Goal: Information Seeking & Learning: Check status

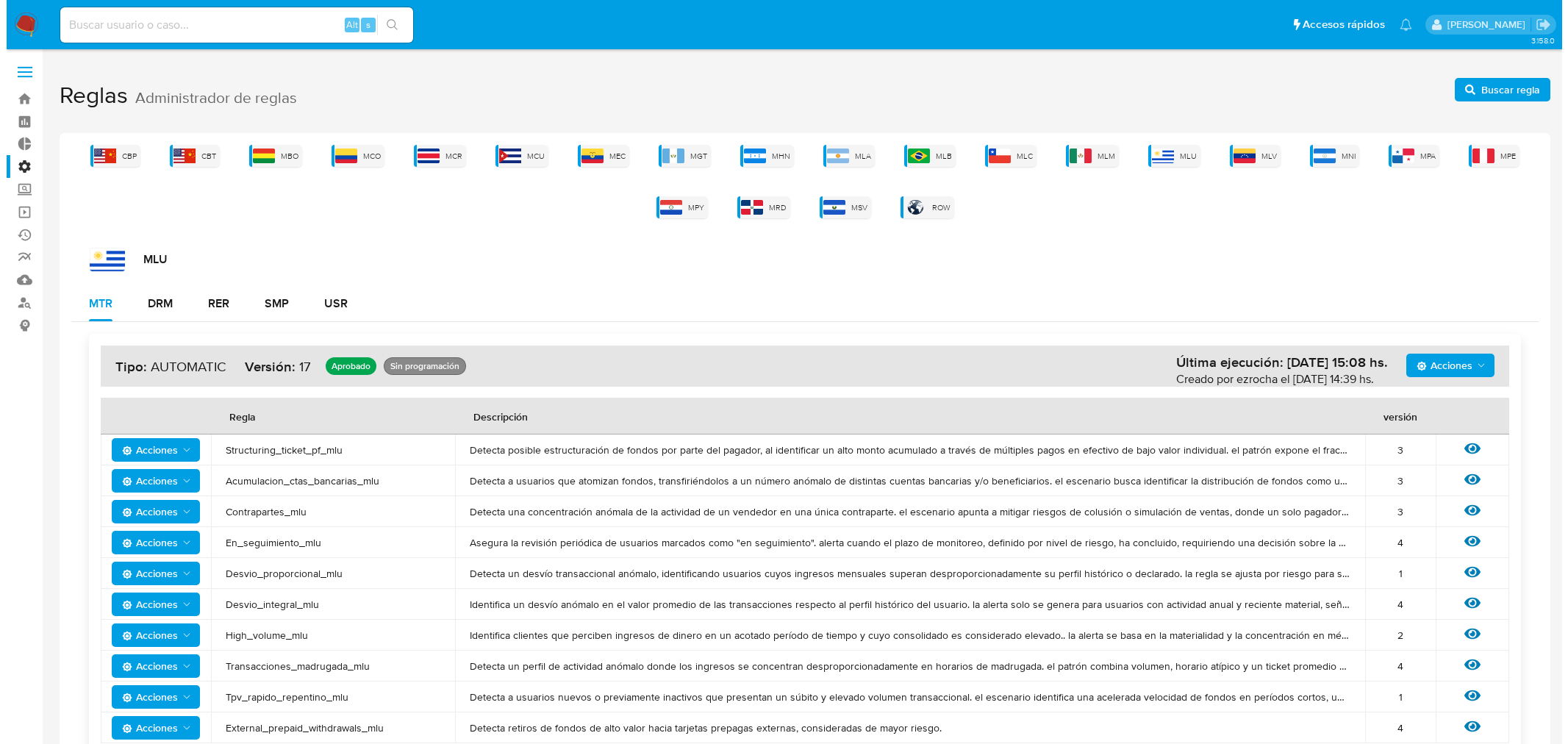
scroll to position [96, 0]
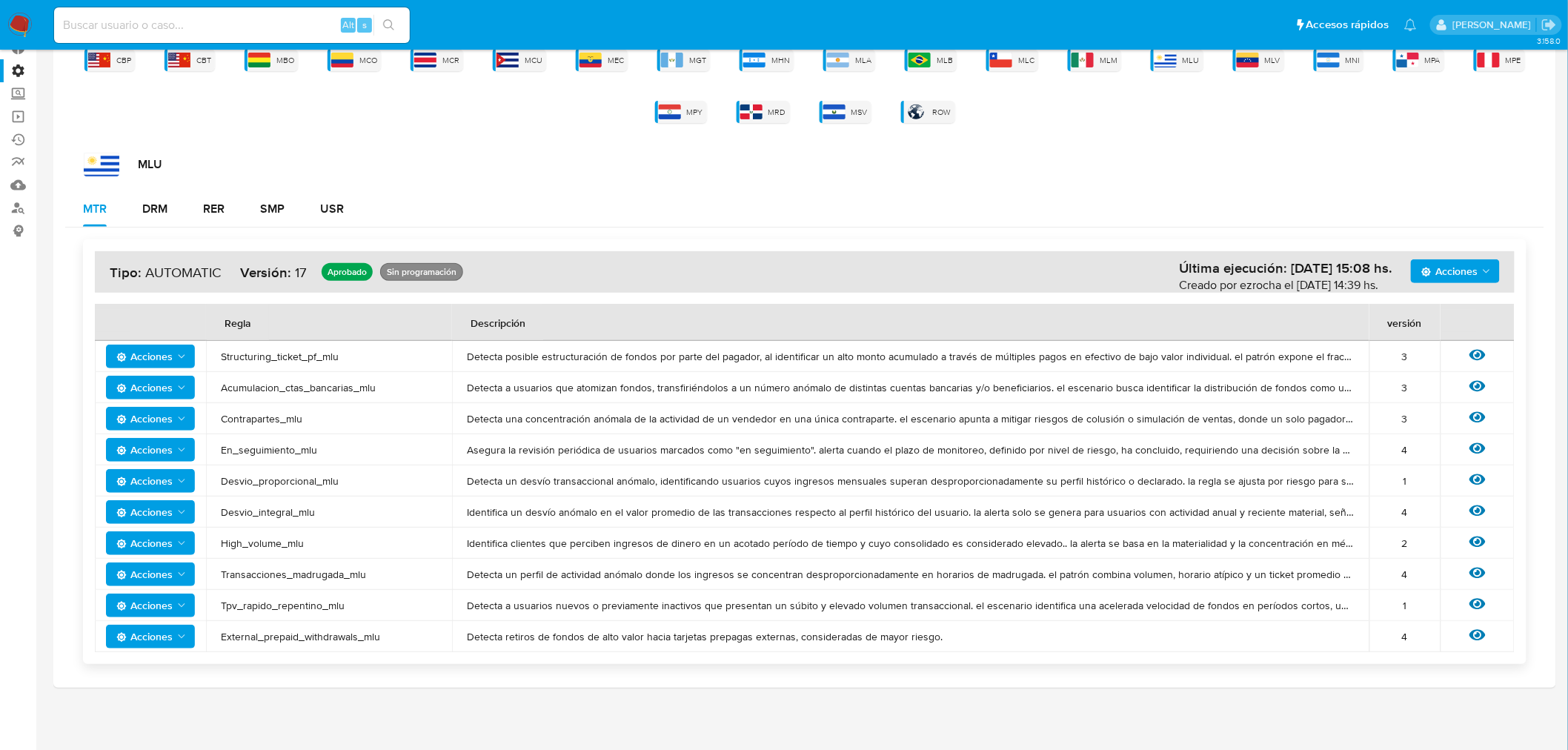
click at [176, 446] on icon "Acciones" at bounding box center [181, 450] width 12 height 12
click at [146, 487] on button "Ver historico" at bounding box center [150, 487] width 134 height 36
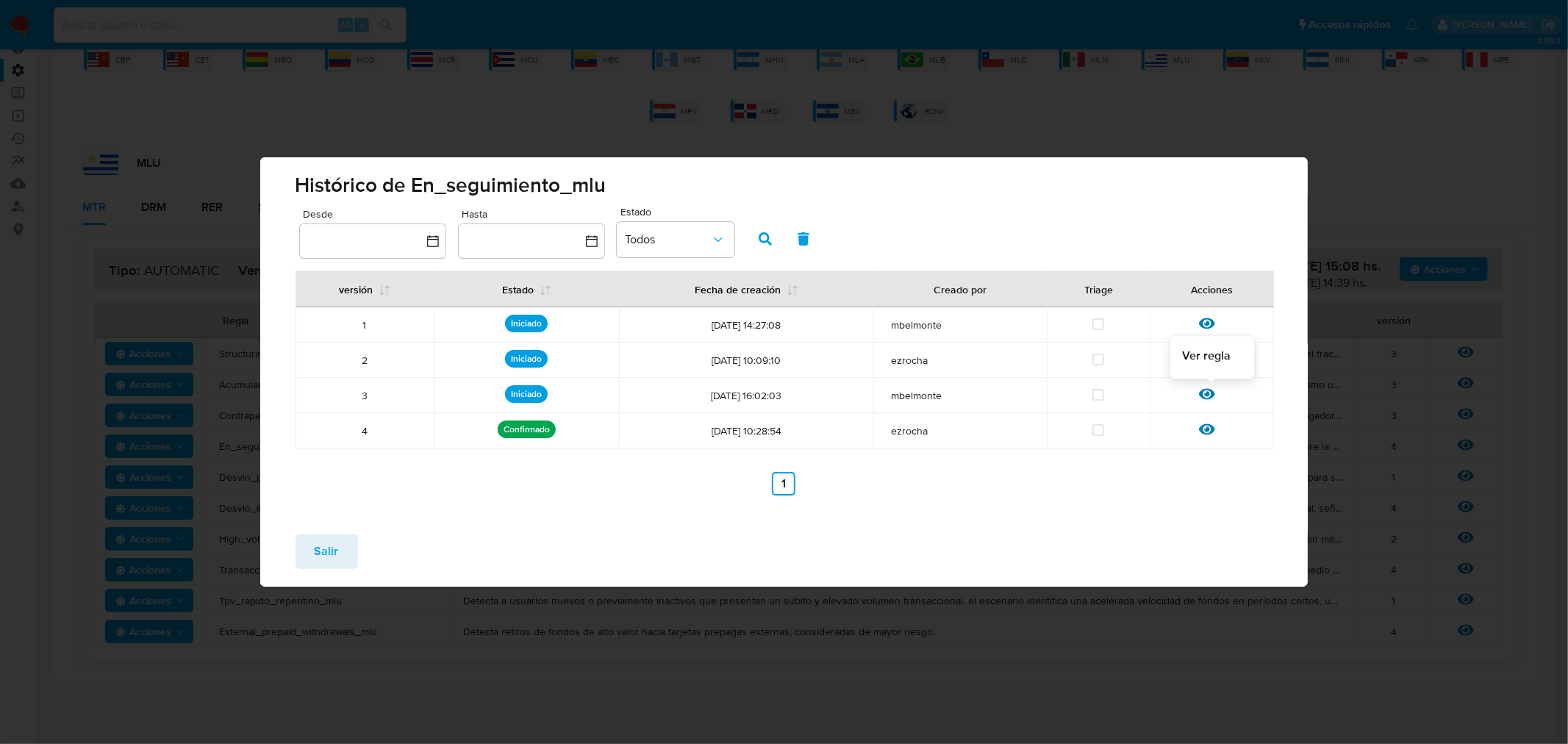
click at [1211, 392] on icon at bounding box center [1206, 394] width 16 height 11
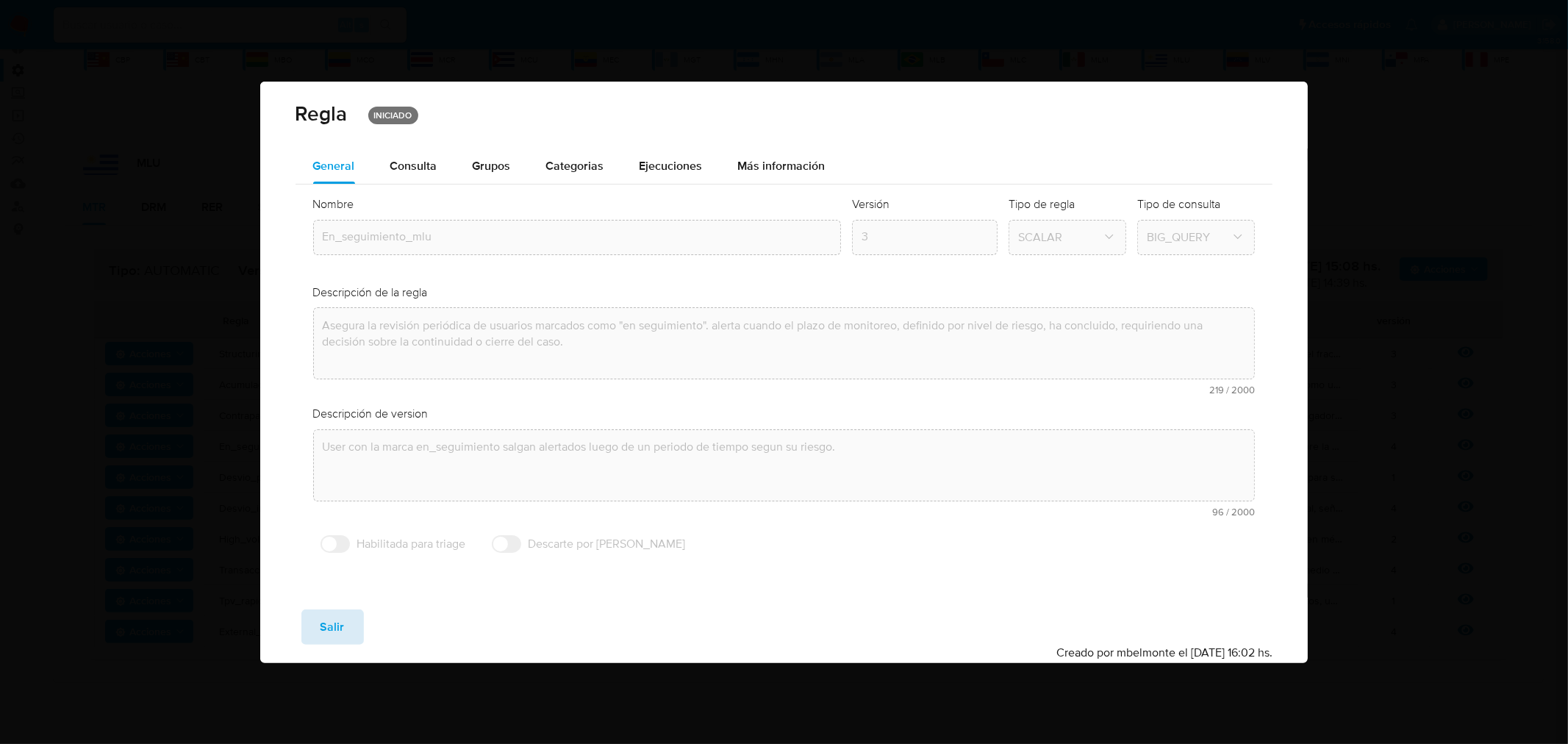
click at [343, 630] on button "Salir" at bounding box center [332, 627] width 62 height 36
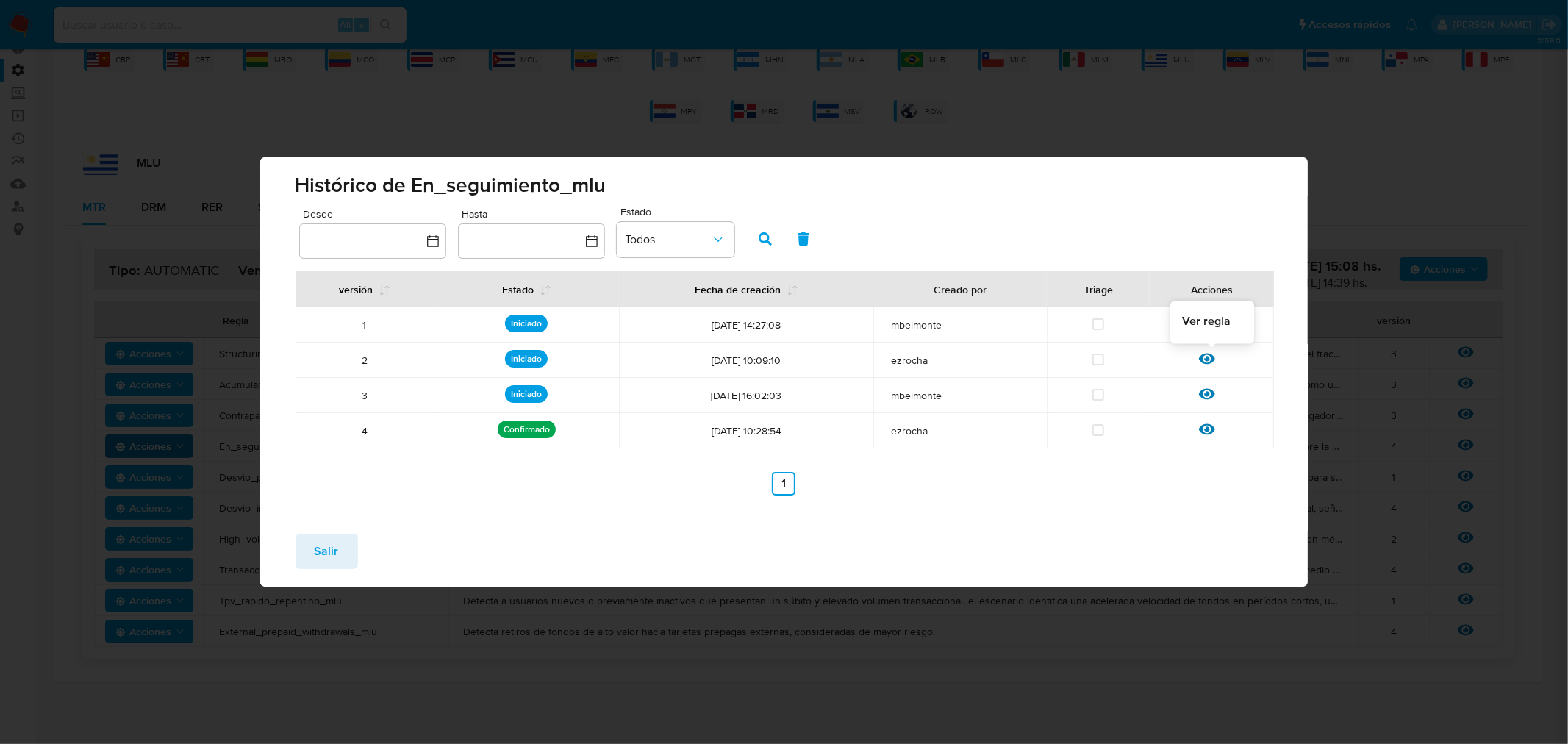
click at [1208, 361] on icon at bounding box center [1206, 358] width 16 height 11
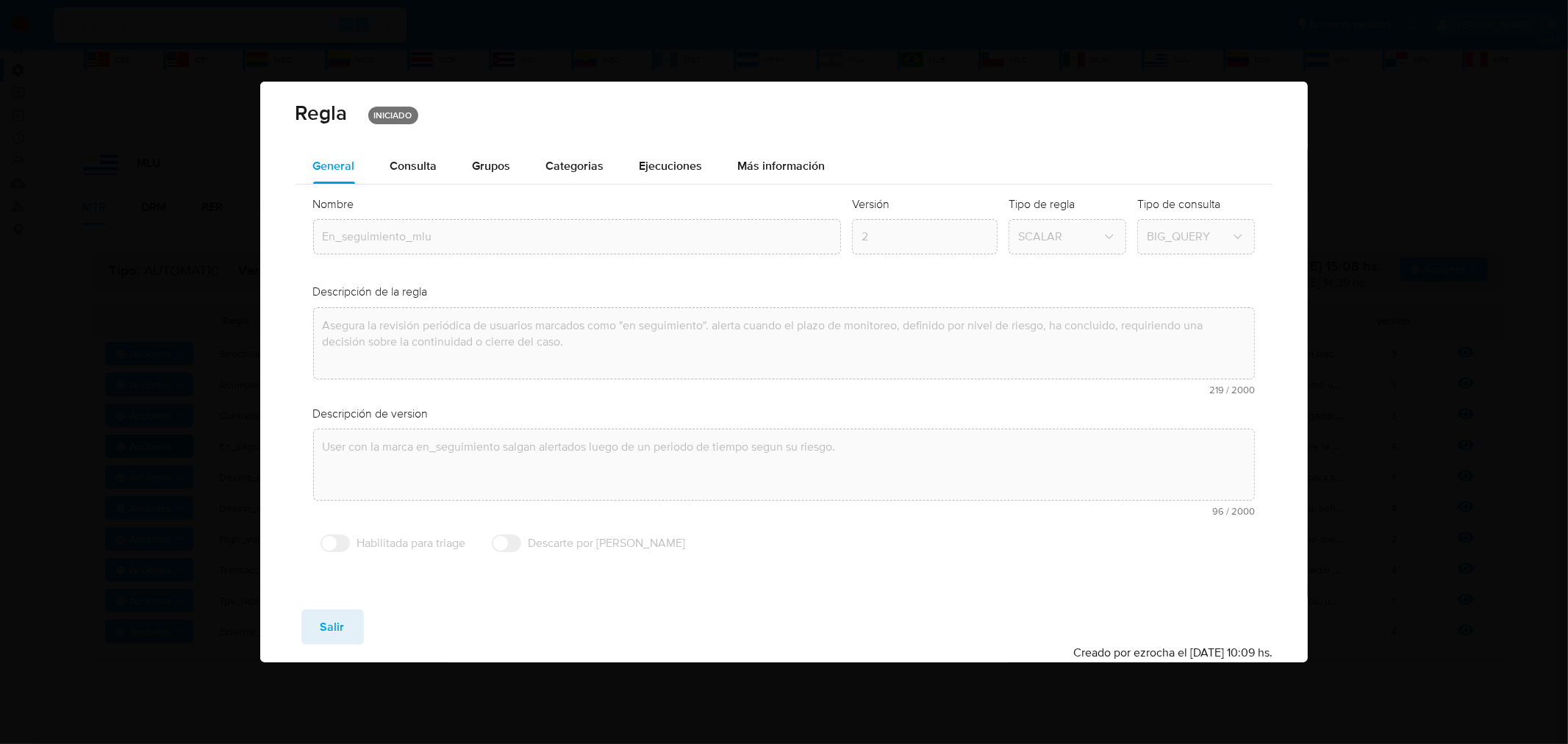
click at [424, 170] on span "Consulta" at bounding box center [414, 166] width 47 height 17
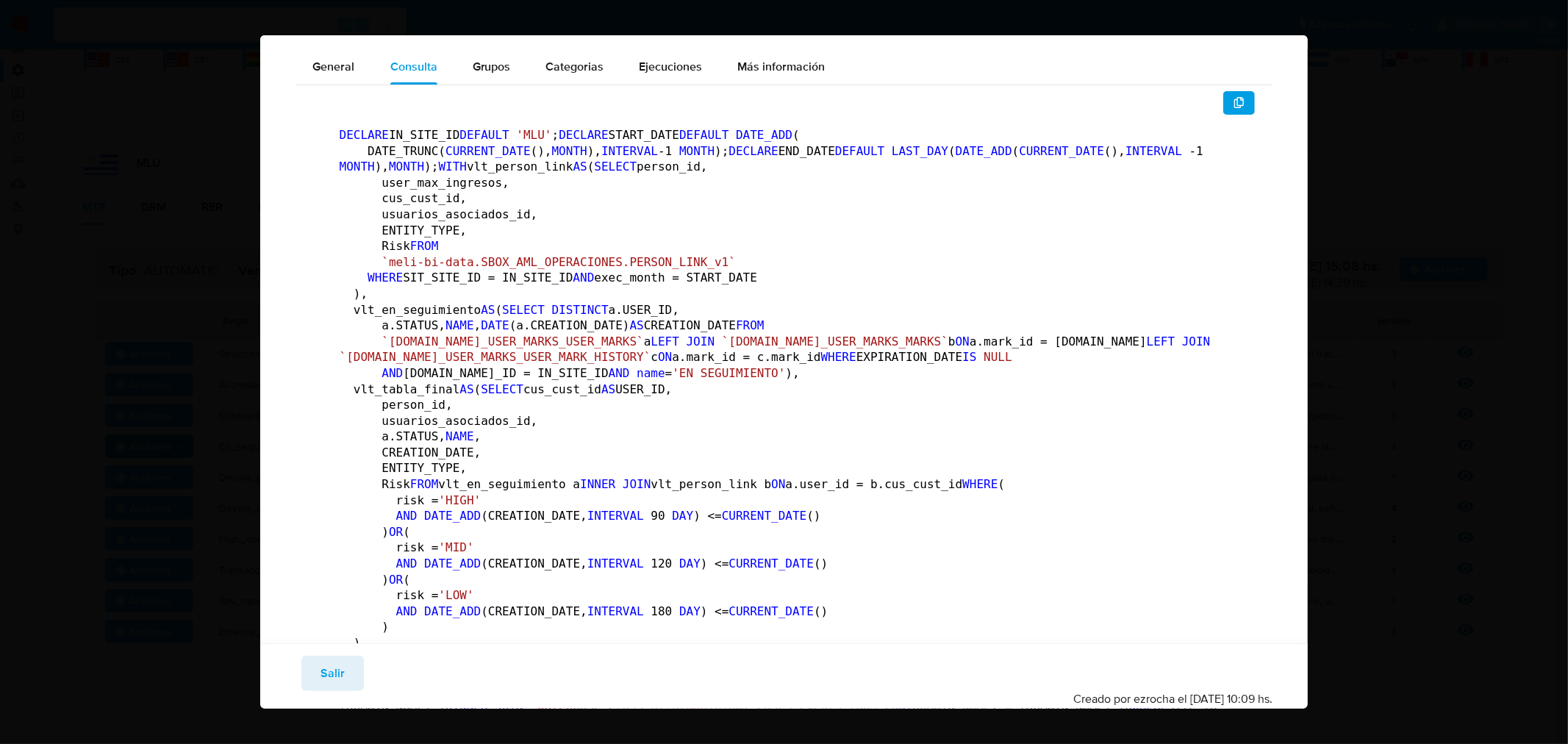
scroll to position [0, 0]
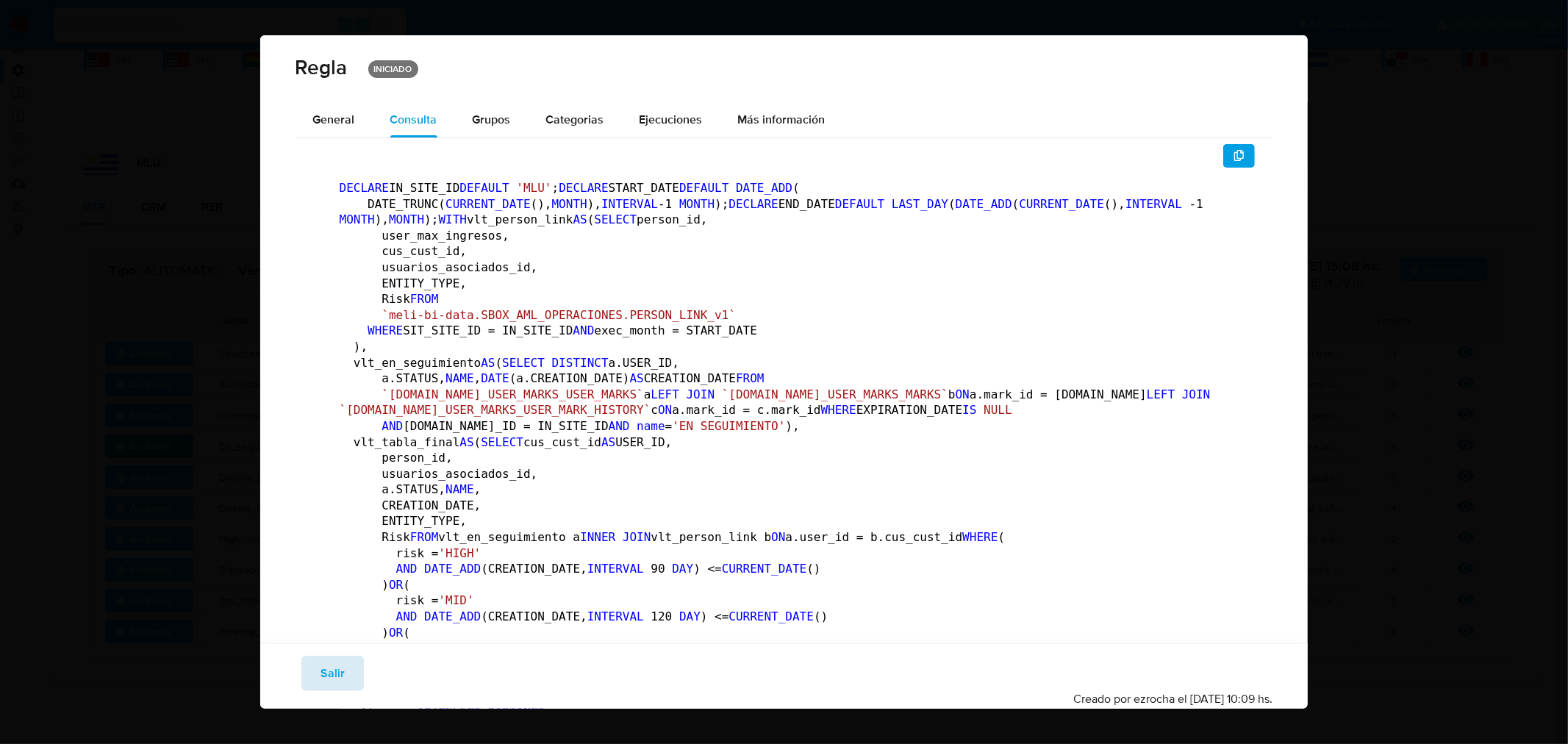
click at [322, 671] on span "Salir" at bounding box center [332, 673] width 24 height 32
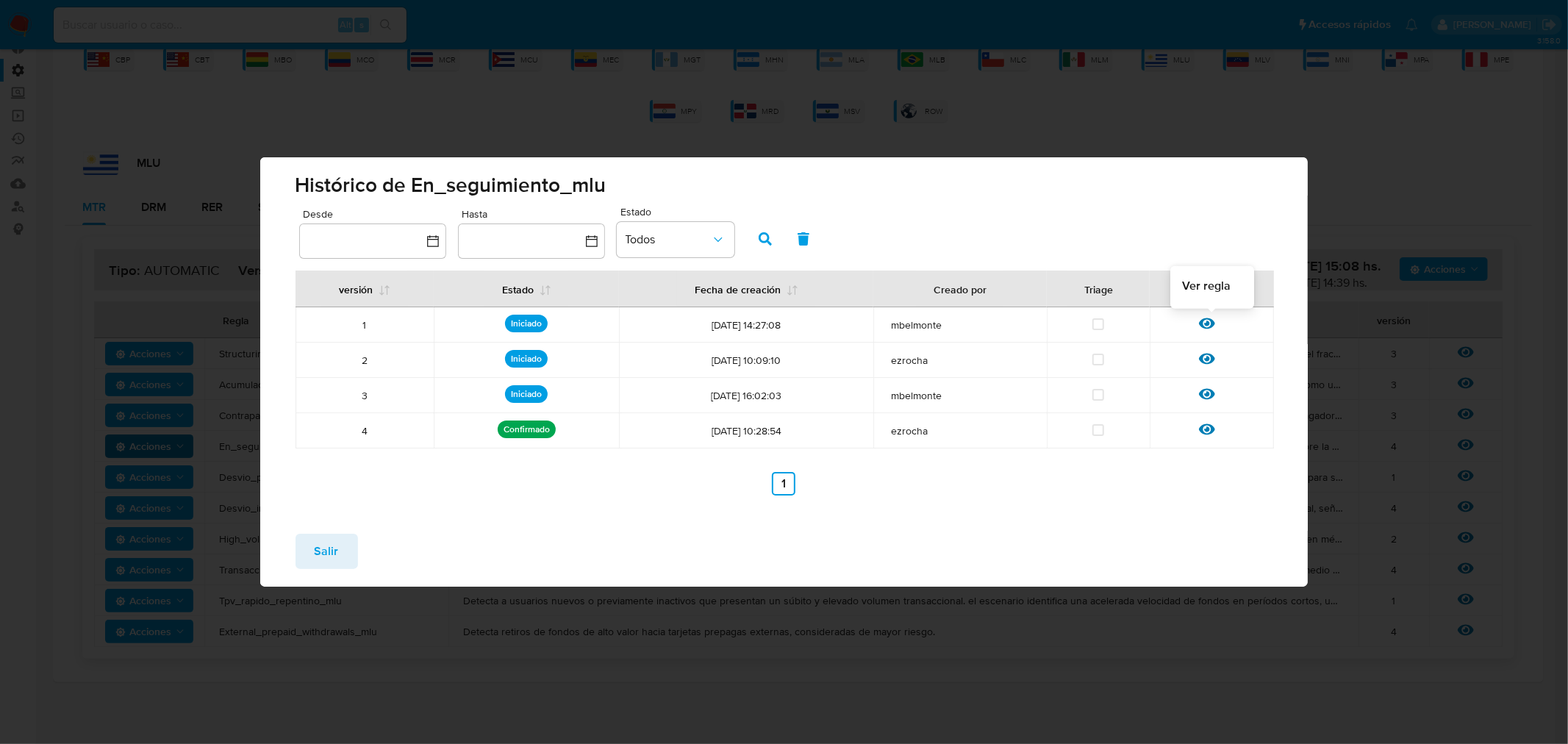
click at [1210, 328] on icon at bounding box center [1206, 323] width 16 height 11
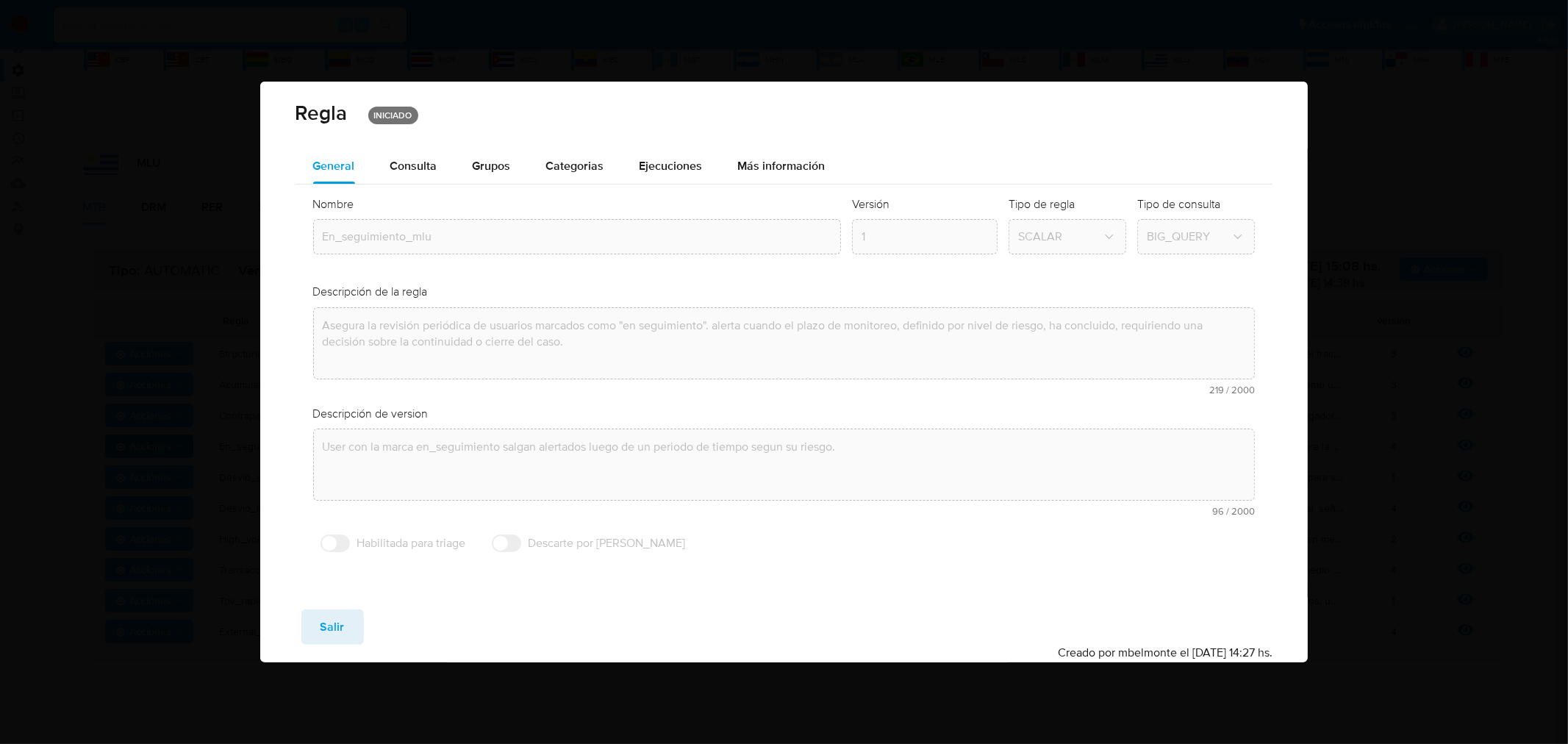
click at [403, 170] on span "Consulta" at bounding box center [414, 166] width 47 height 17
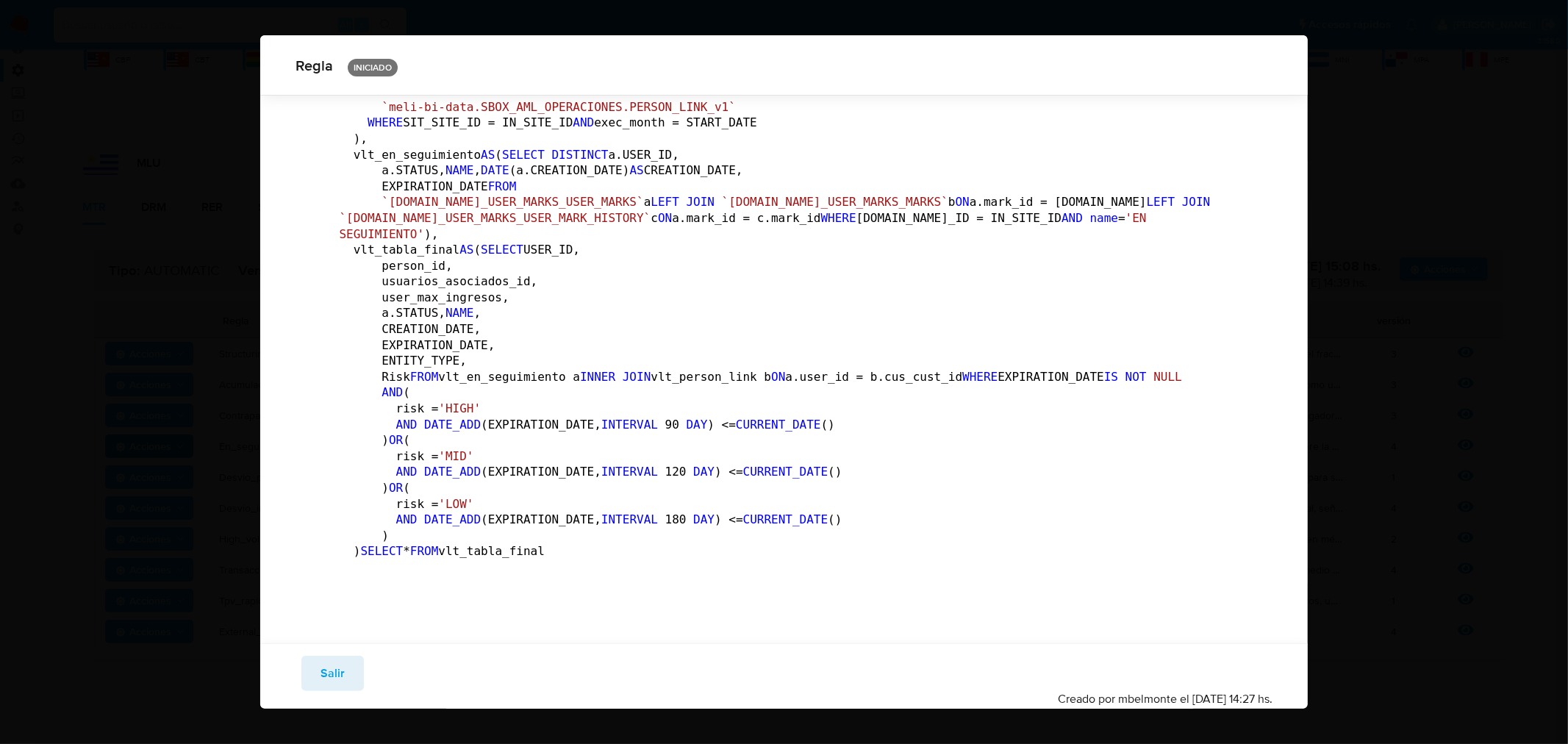
scroll to position [319, 0]
drag, startPoint x: 325, startPoint y: 671, endPoint x: 407, endPoint y: 614, distance: 99.9
click at [325, 673] on span "Salir" at bounding box center [332, 673] width 24 height 32
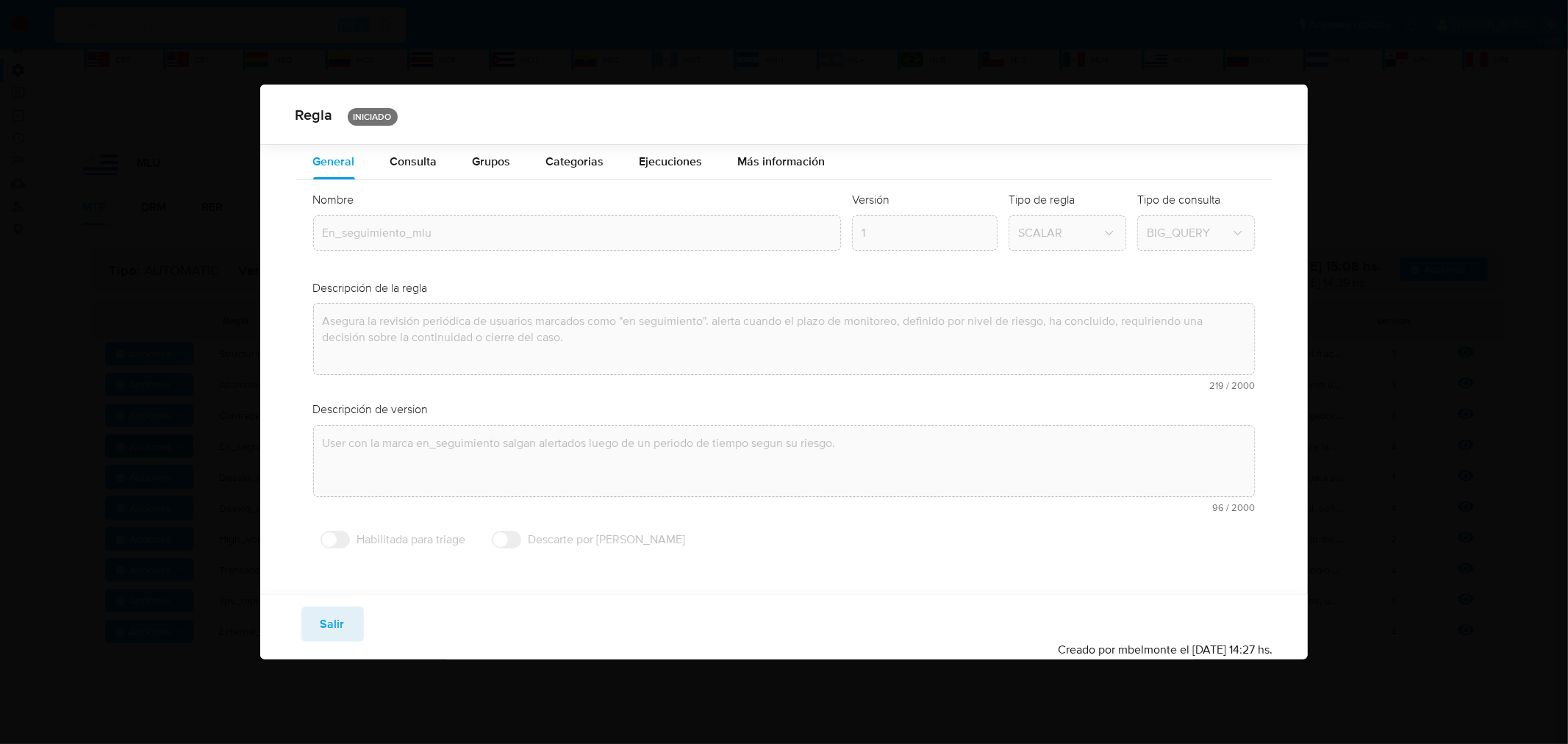
scroll to position [0, 0]
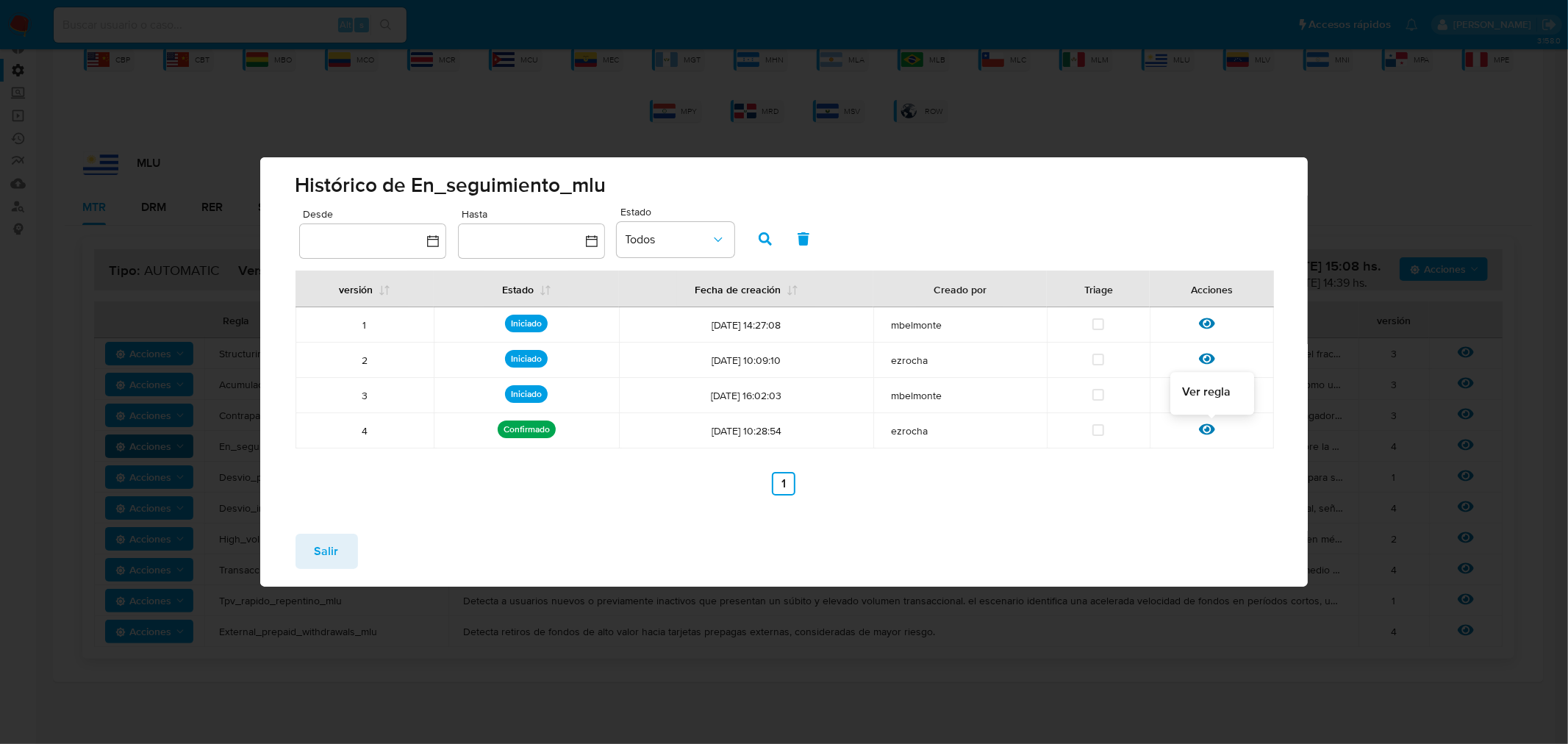
click at [1208, 432] on icon at bounding box center [1206, 429] width 16 height 16
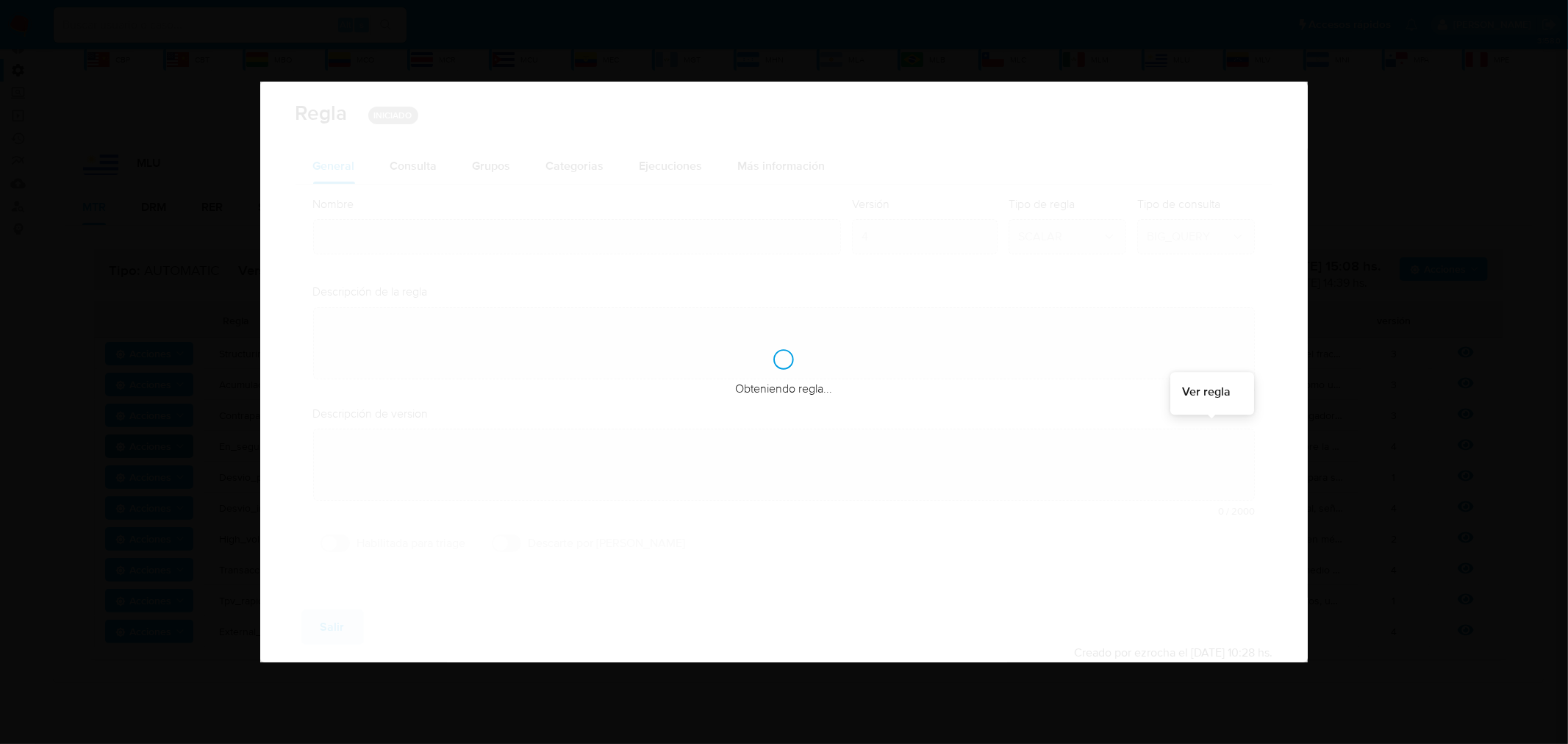
type input "En_seguimiento_mlu"
type textarea "Asegura la revisión periódica de usuarios marcados como "en seguimiento". alert…"
type textarea "User con la marca en_seguimiento salgan alertados luego de un periodo de tiempo…"
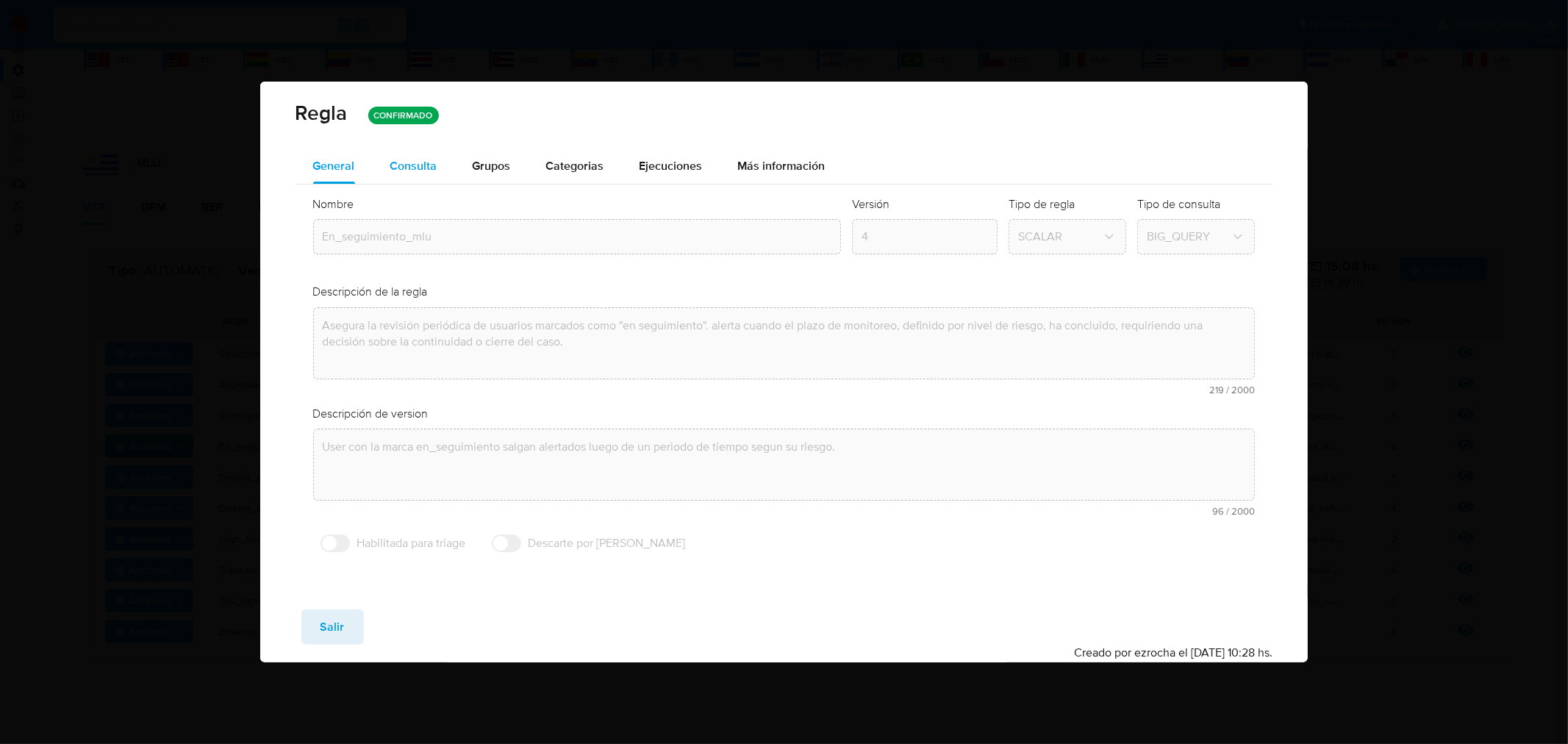
click at [419, 154] on div "Consulta" at bounding box center [414, 166] width 47 height 36
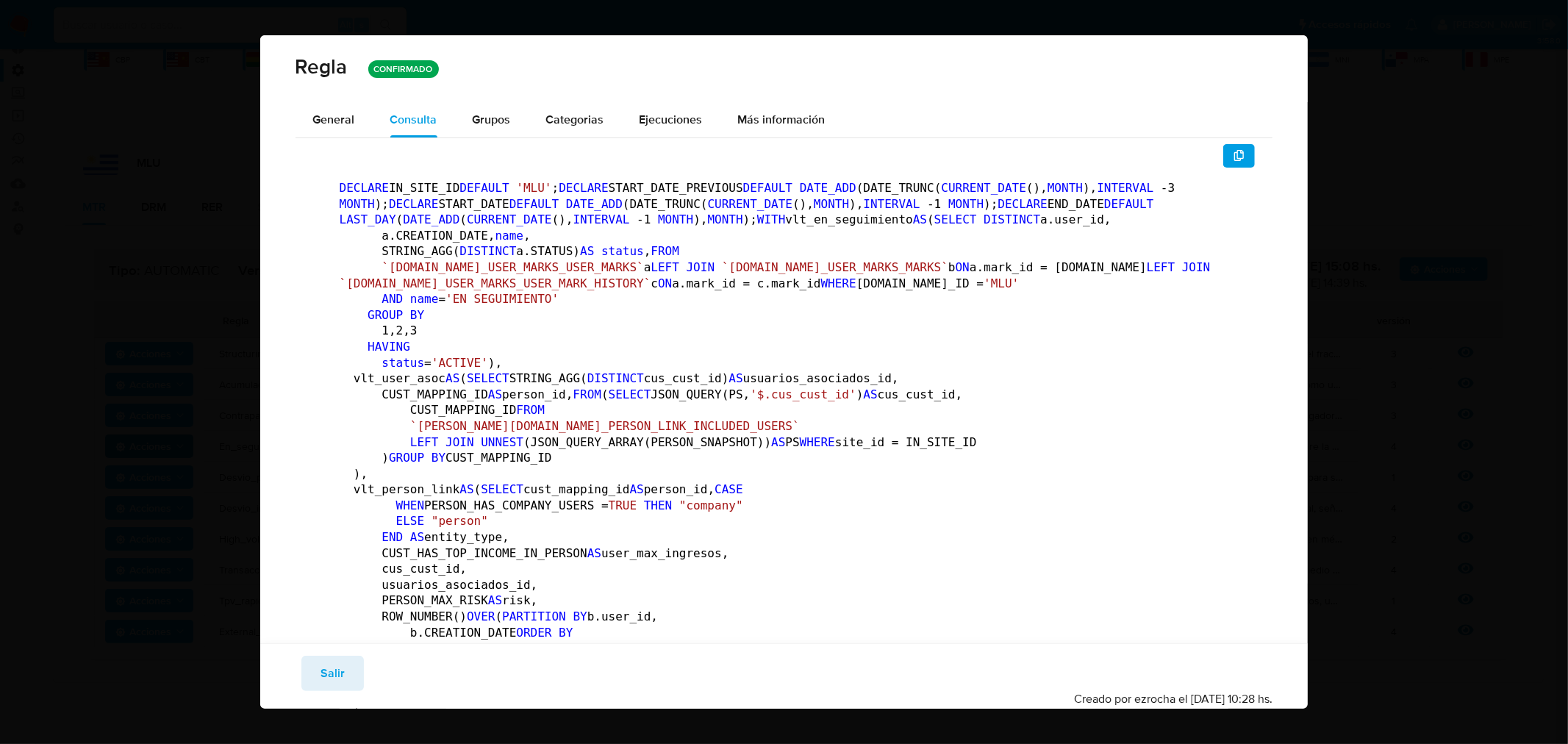
scroll to position [75, 0]
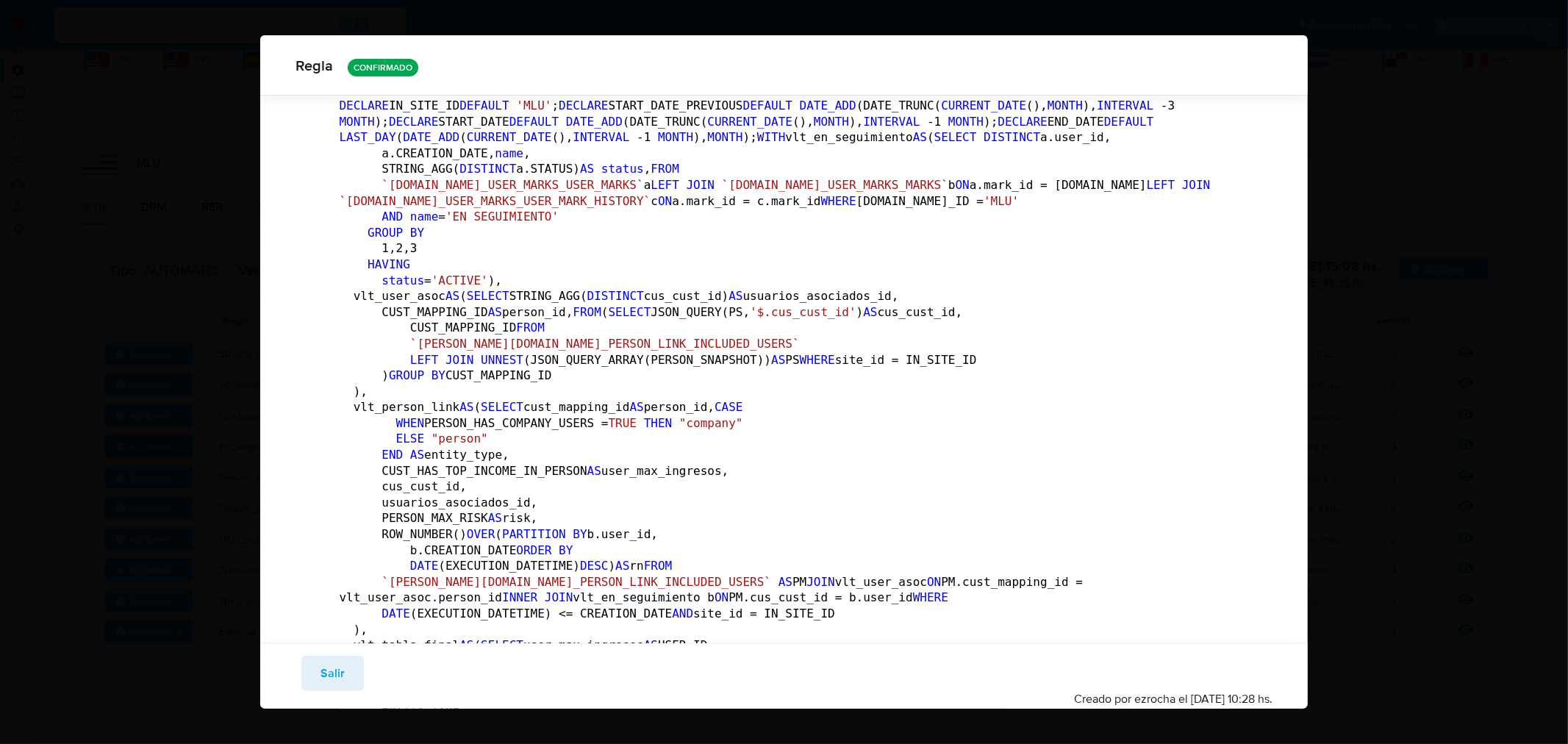
click at [326, 684] on span "Salir" at bounding box center [332, 673] width 24 height 32
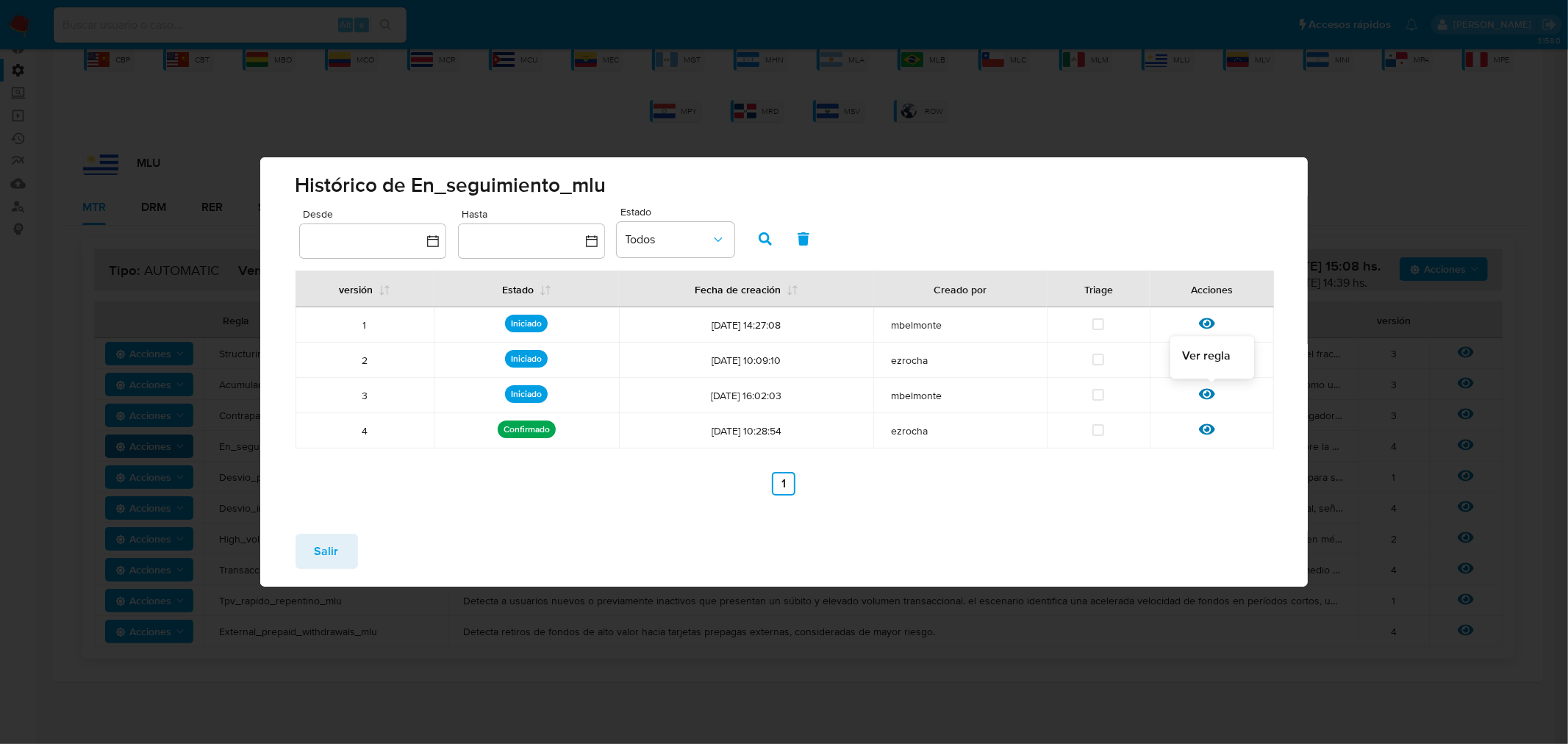
click at [1205, 391] on icon at bounding box center [1206, 393] width 16 height 16
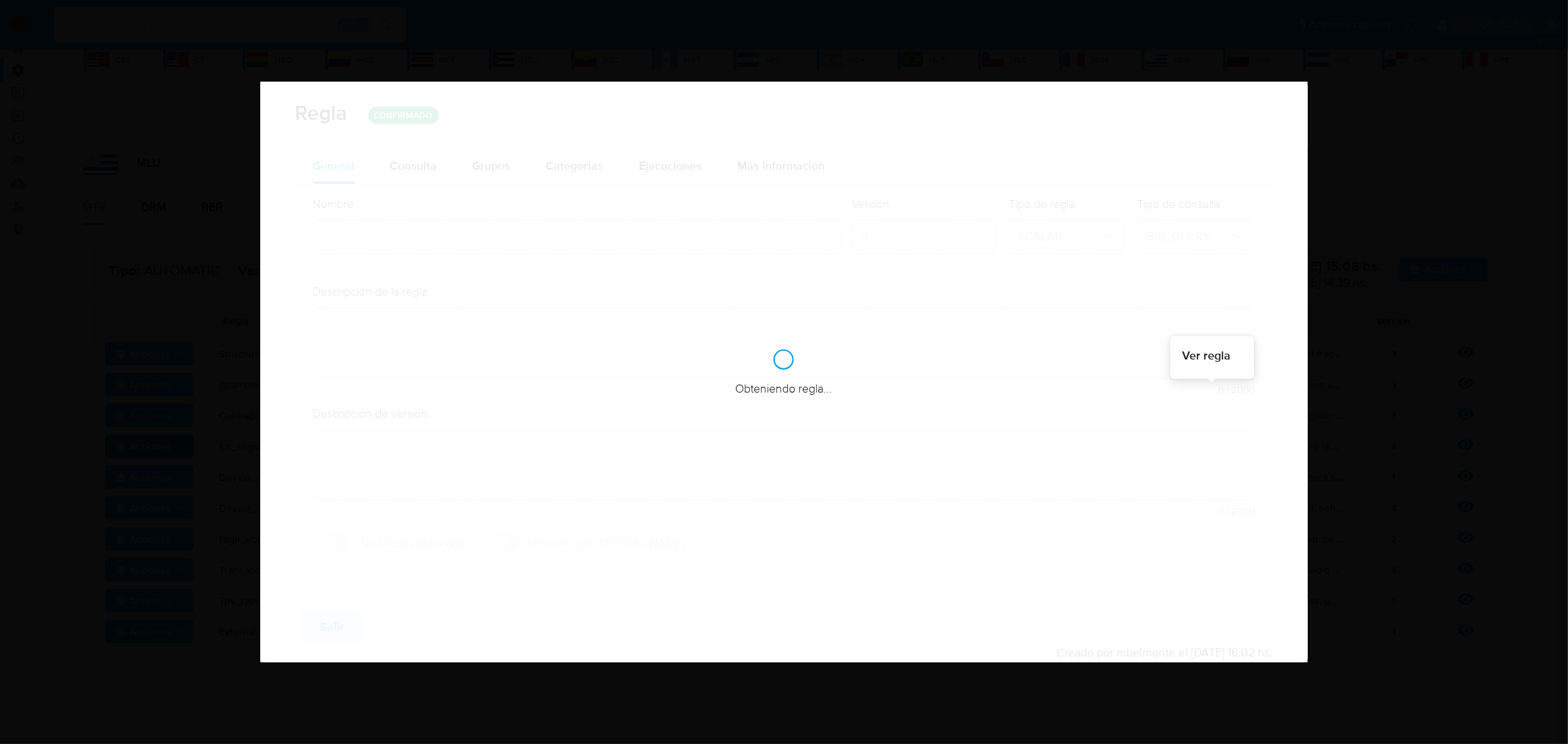
type input "En_seguimiento_mlu"
type textarea "Asegura la revisión periódica de usuarios marcados como "en seguimiento". alert…"
type textarea "User con la marca en_seguimiento salgan alertados luego de un periodo de tiempo…"
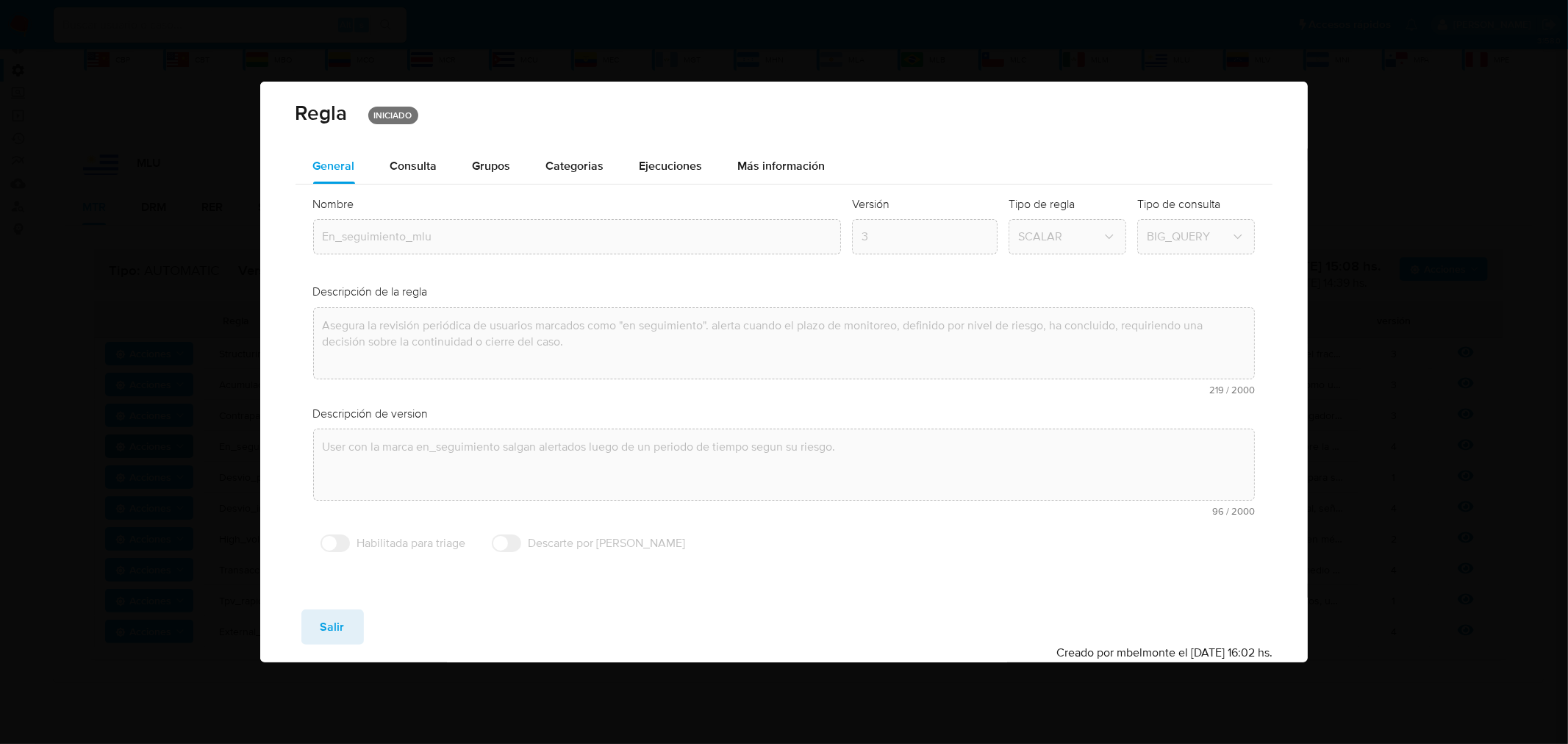
click at [411, 182] on div "Consulta" at bounding box center [414, 166] width 47 height 36
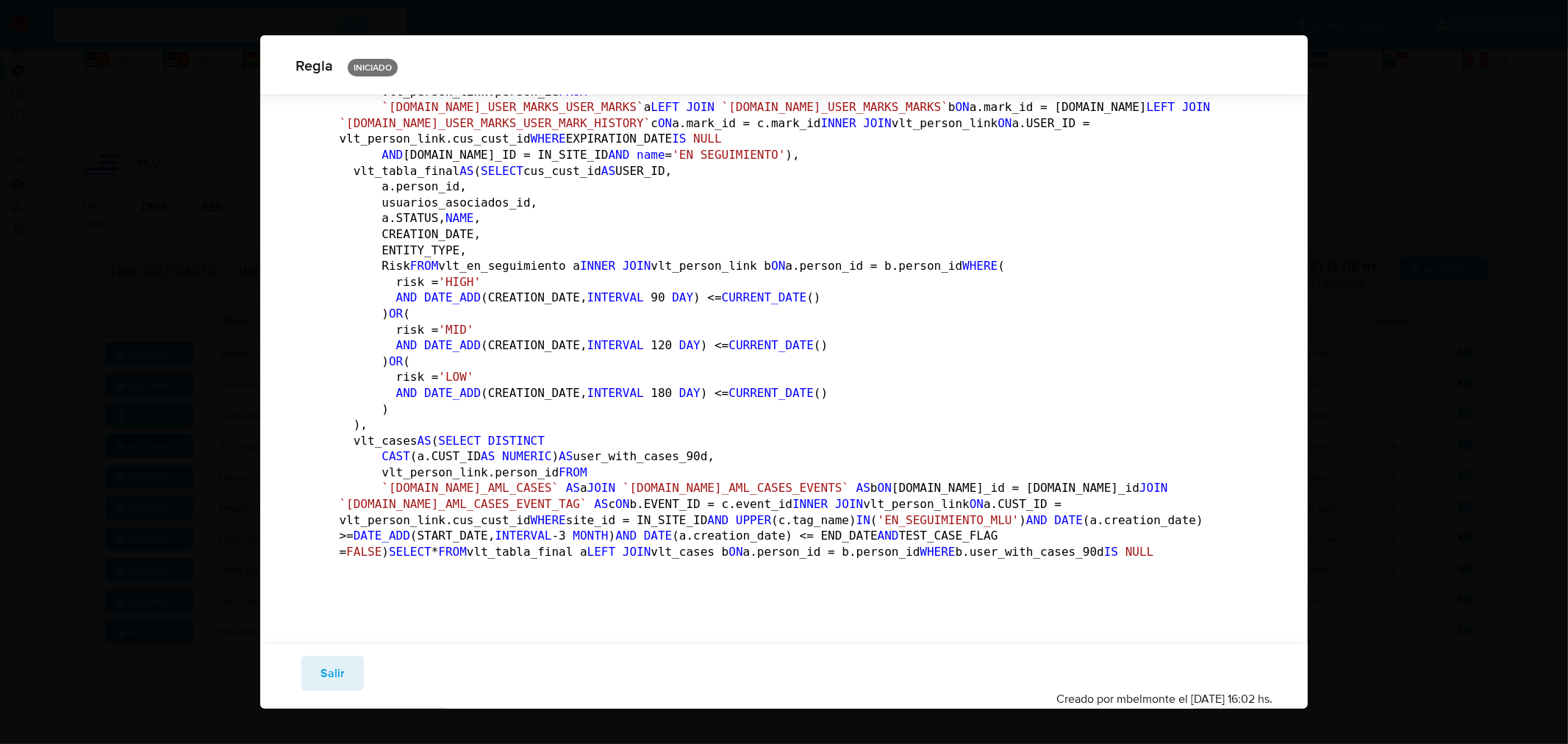
scroll to position [1055, 0]
drag, startPoint x: 336, startPoint y: 662, endPoint x: 415, endPoint y: 644, distance: 81.0
click at [336, 662] on span "Salir" at bounding box center [332, 673] width 24 height 32
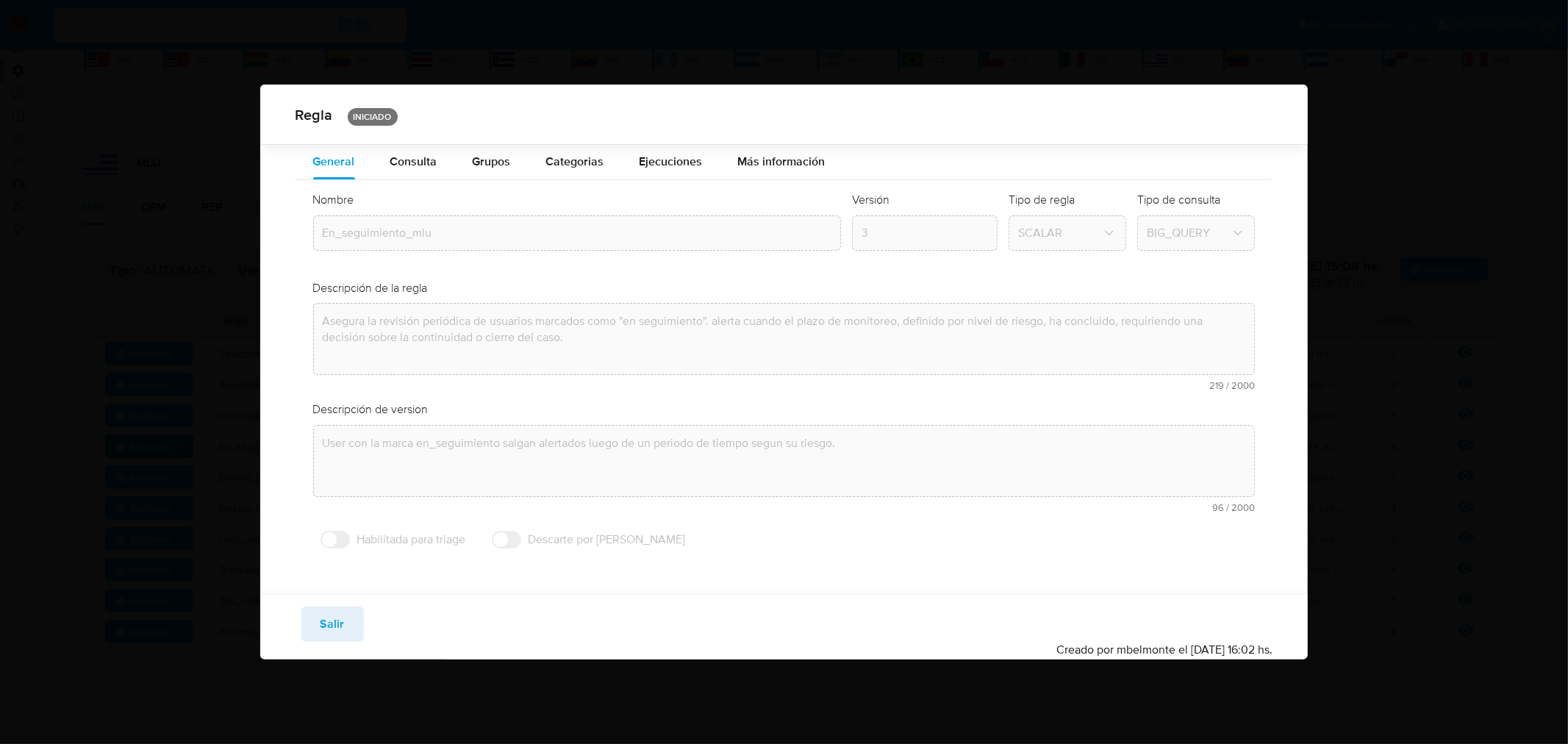
scroll to position [0, 0]
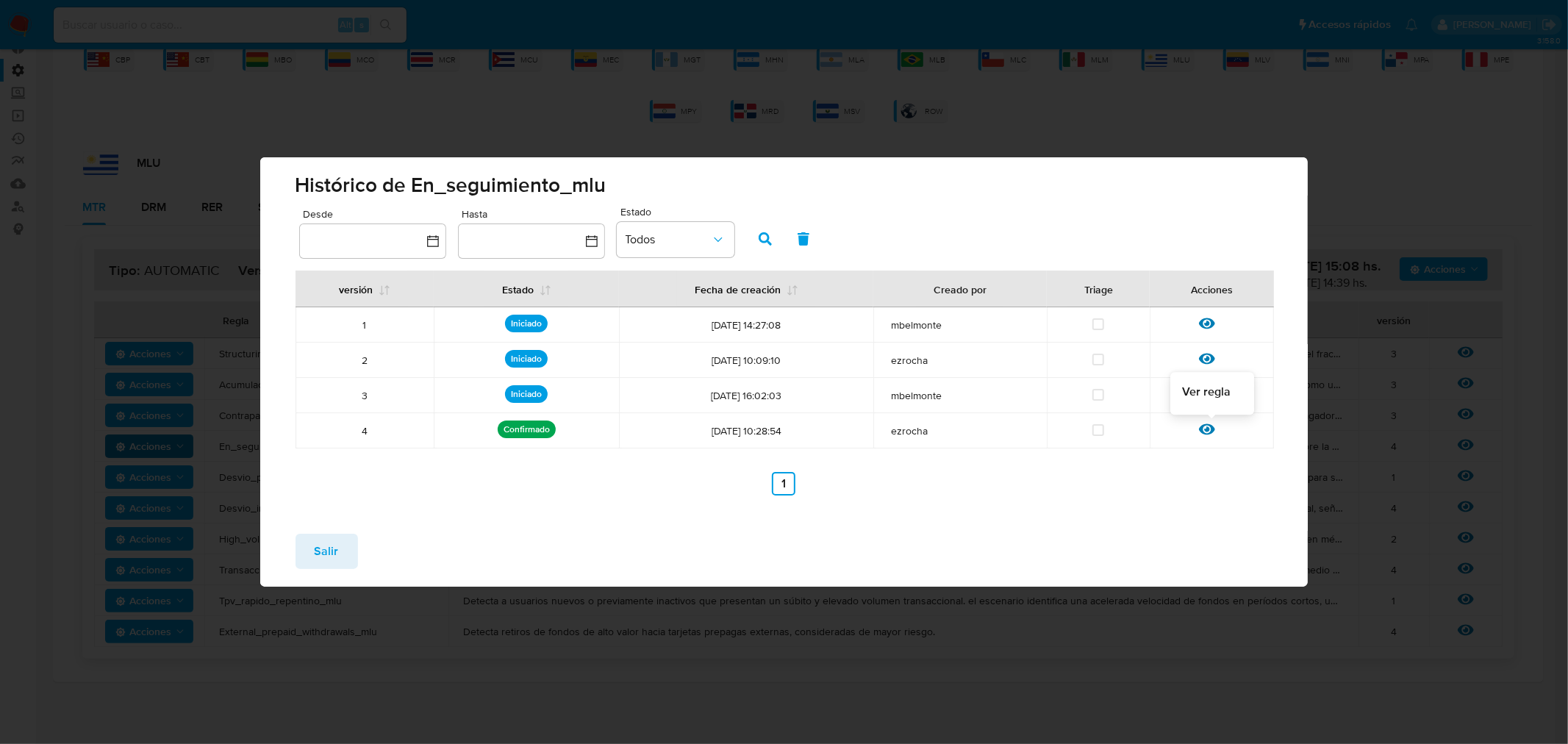
click at [1211, 430] on icon at bounding box center [1206, 429] width 16 height 11
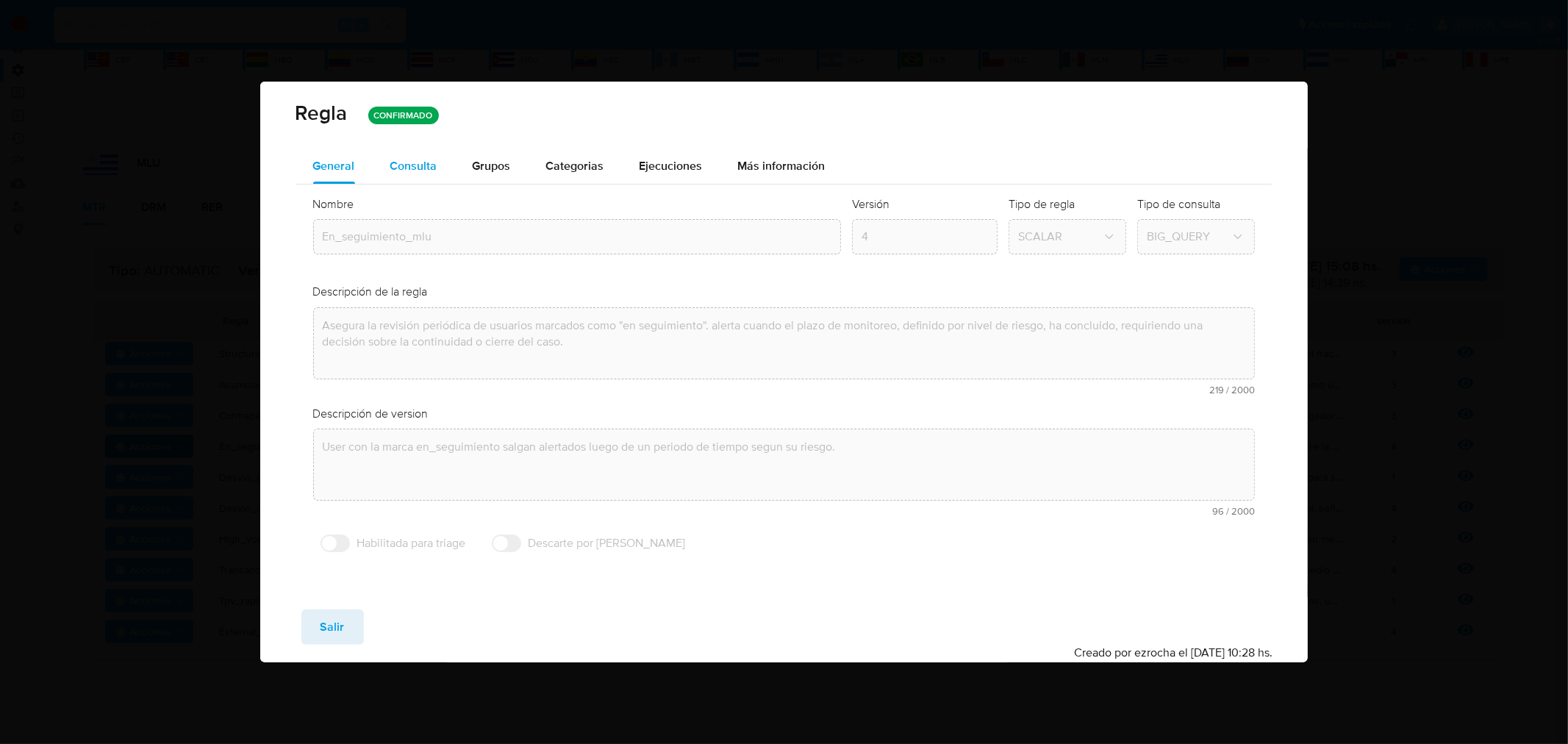
click at [411, 171] on span "Consulta" at bounding box center [414, 166] width 47 height 17
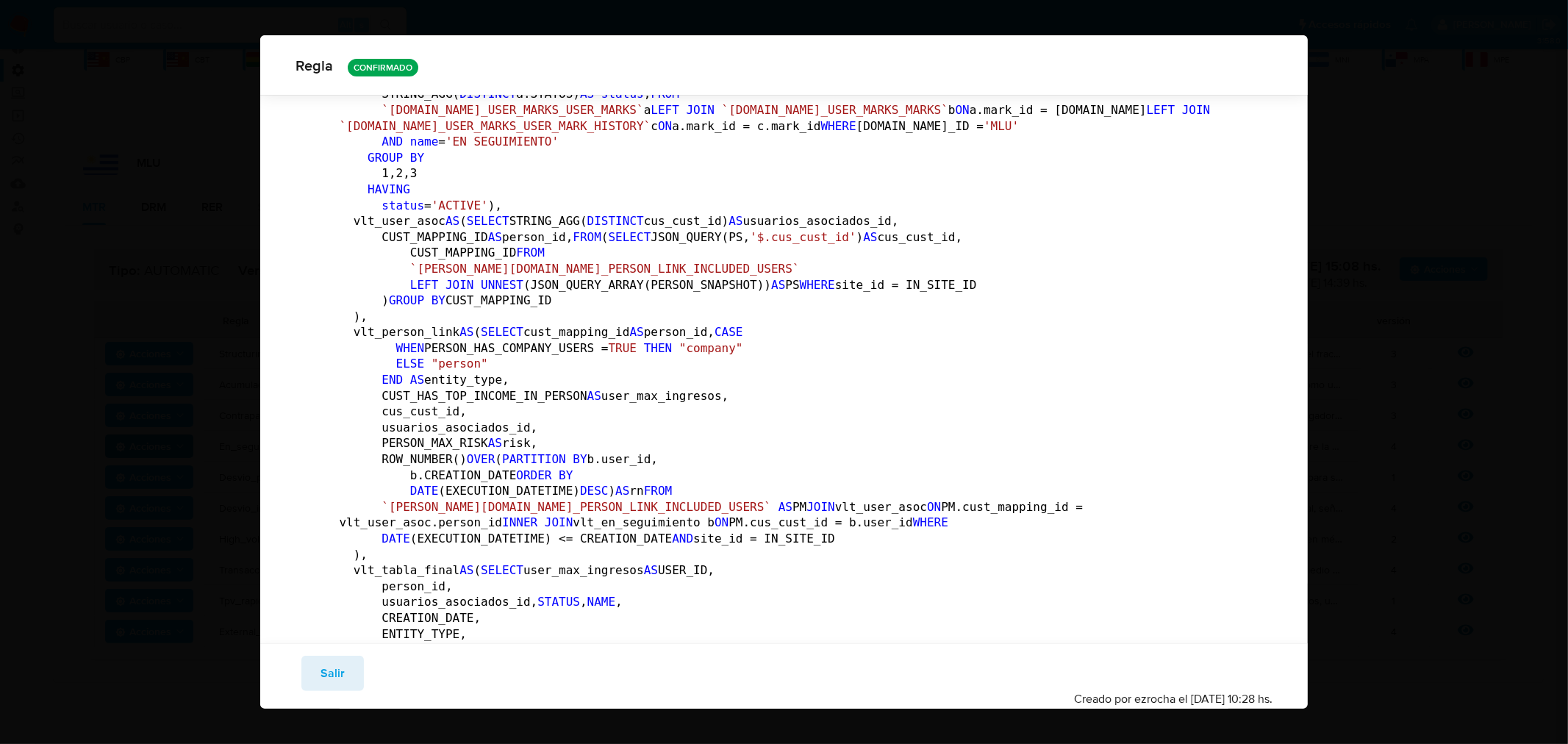
scroll to position [157, 0]
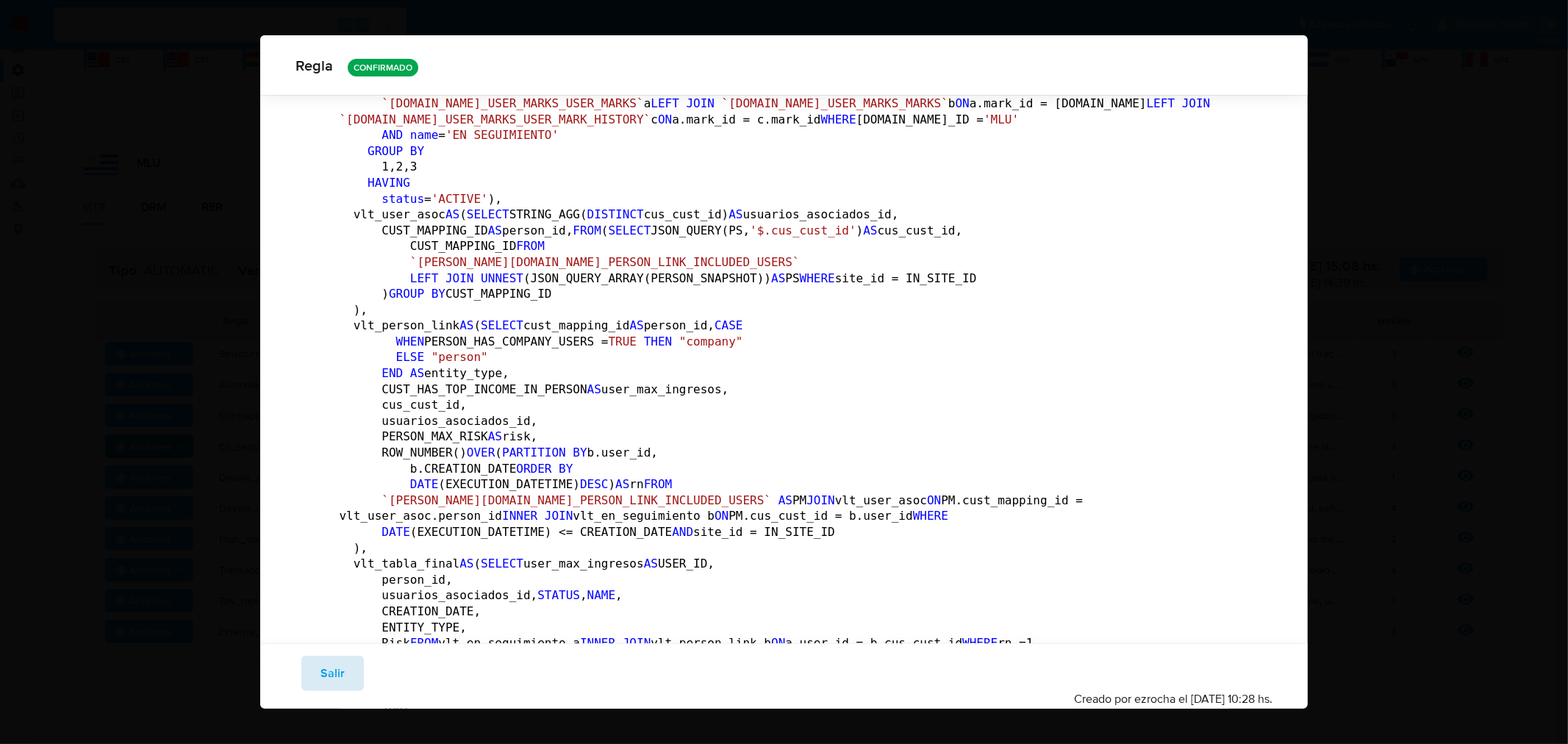
drag, startPoint x: 331, startPoint y: 667, endPoint x: 384, endPoint y: 725, distance: 78.6
click at [331, 667] on span "Salir" at bounding box center [332, 673] width 24 height 32
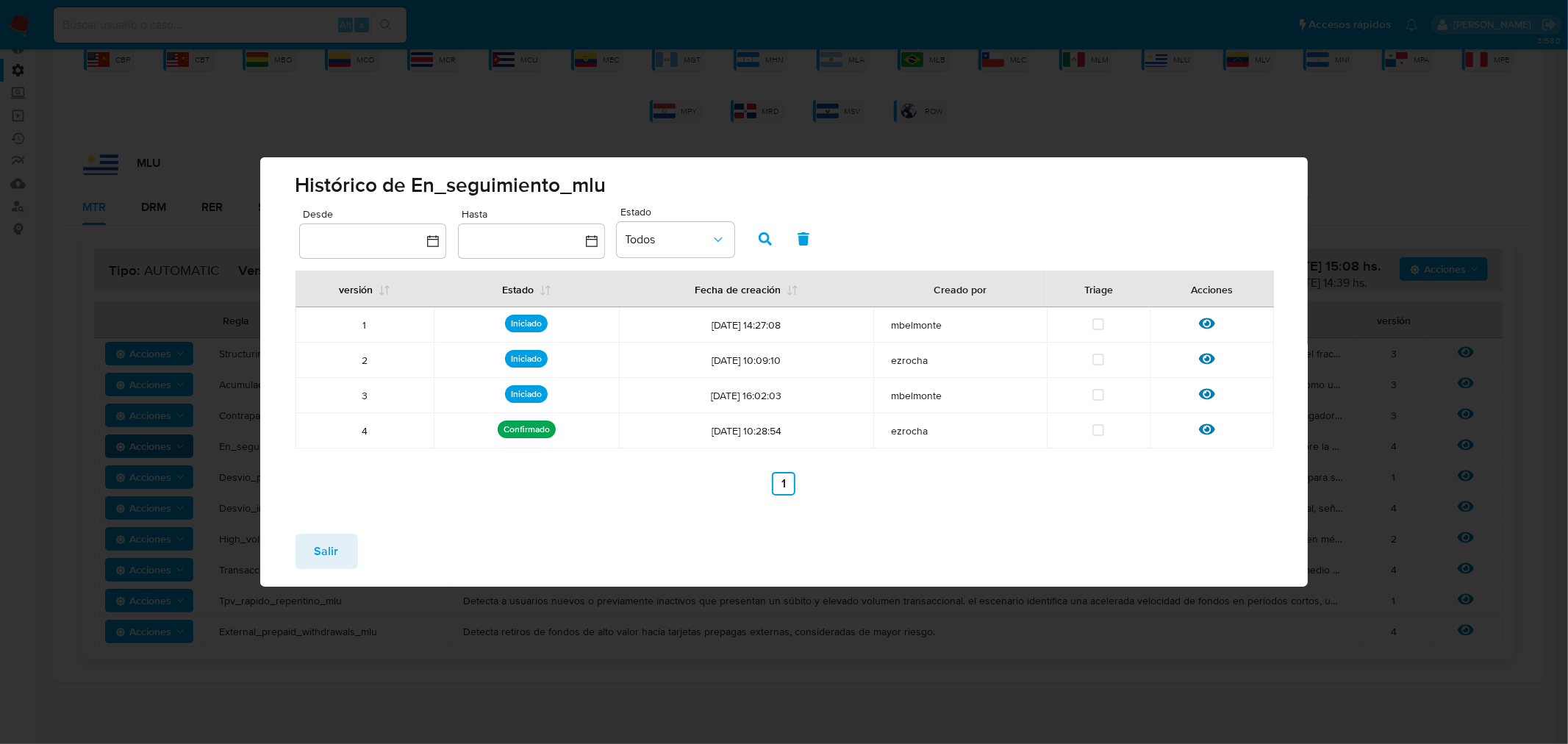
click at [338, 538] on button "Salir" at bounding box center [326, 551] width 62 height 36
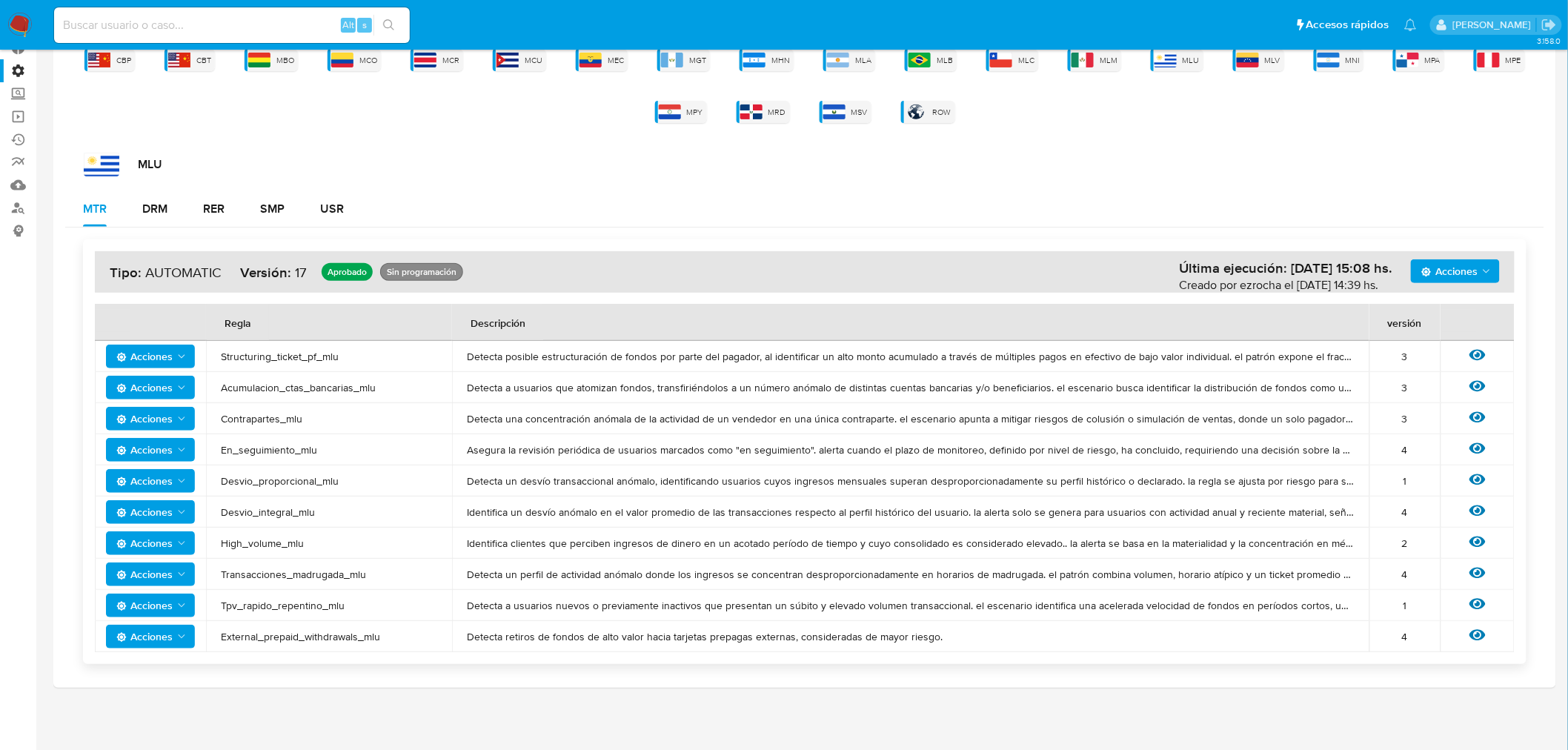
click at [167, 440] on span "Acciones" at bounding box center [144, 450] width 56 height 23
click at [149, 486] on button "Ver historico" at bounding box center [150, 487] width 134 height 36
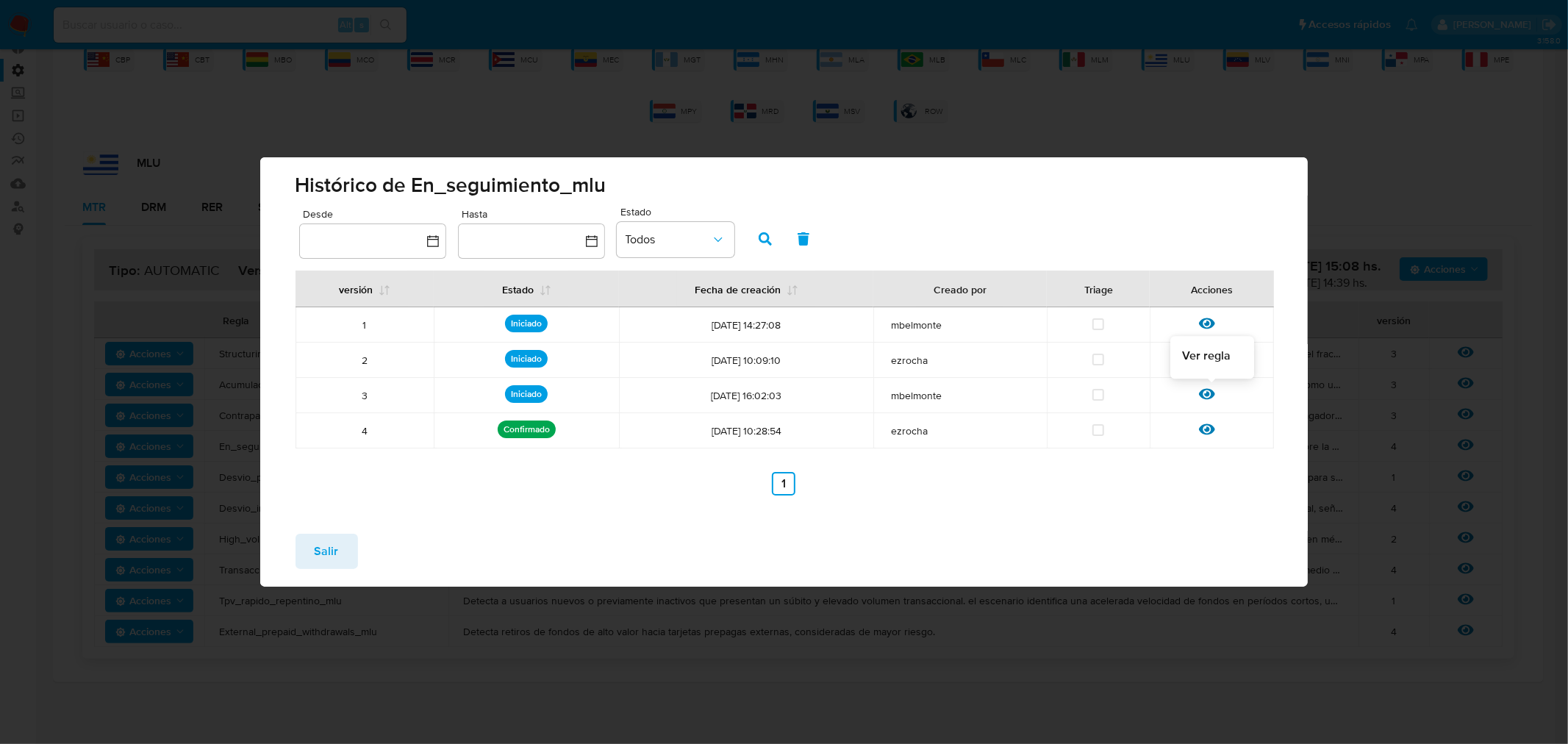
click at [1203, 400] on icon at bounding box center [1206, 393] width 16 height 16
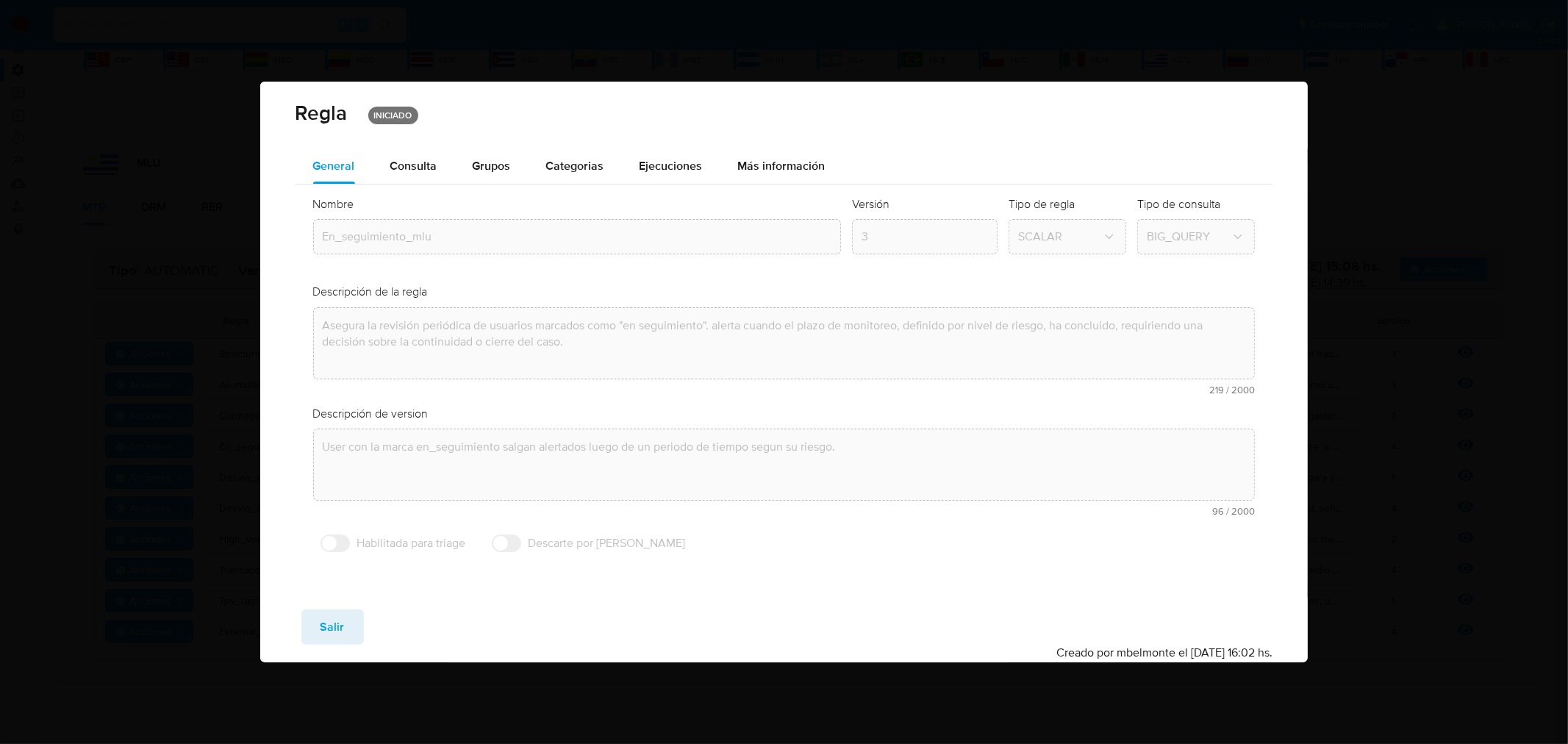
click at [412, 173] on div "Consulta" at bounding box center [414, 166] width 47 height 36
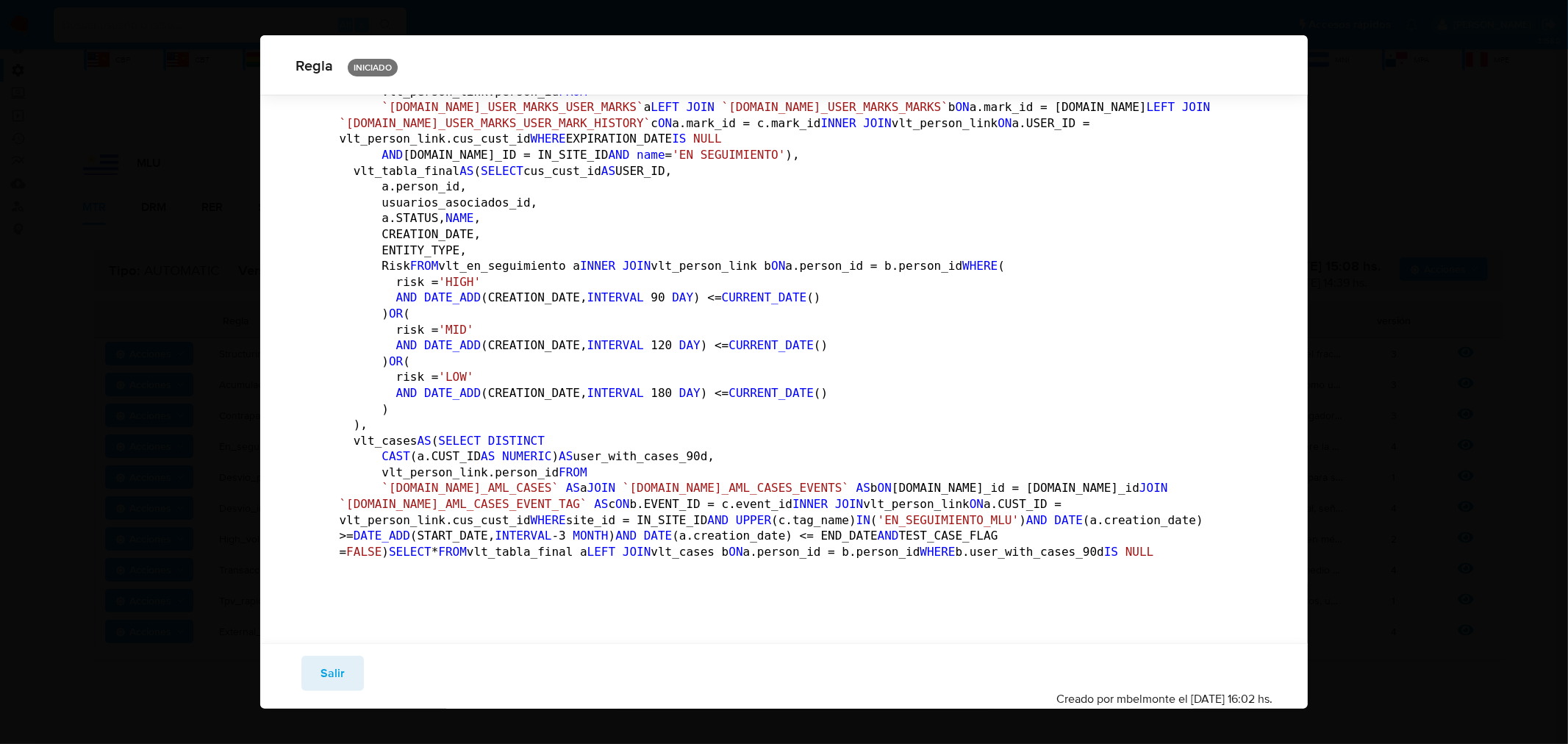
scroll to position [1055, 0]
drag, startPoint x: 329, startPoint y: 689, endPoint x: 384, endPoint y: 736, distance: 72.3
click at [329, 689] on span "Salir" at bounding box center [332, 673] width 24 height 32
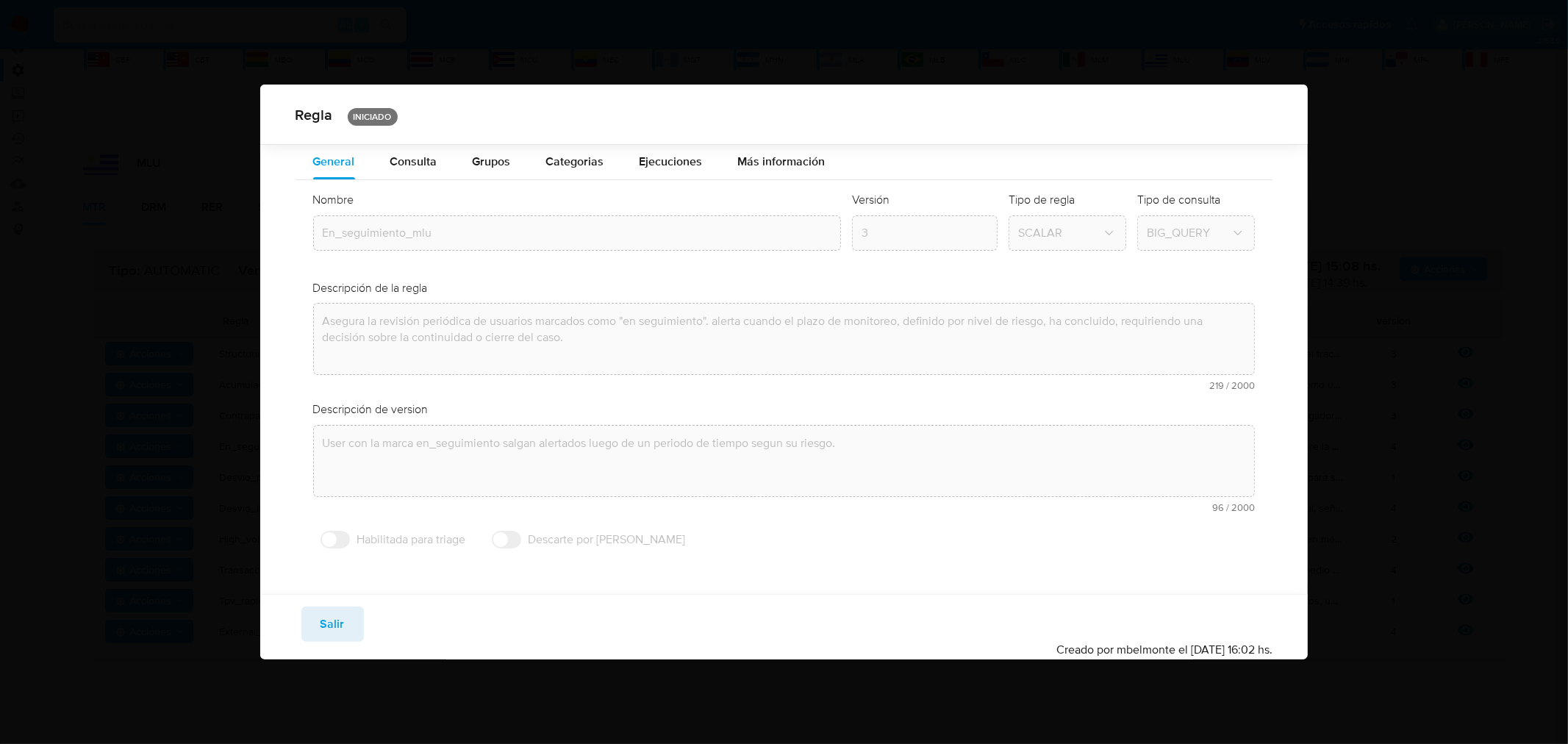
scroll to position [0, 0]
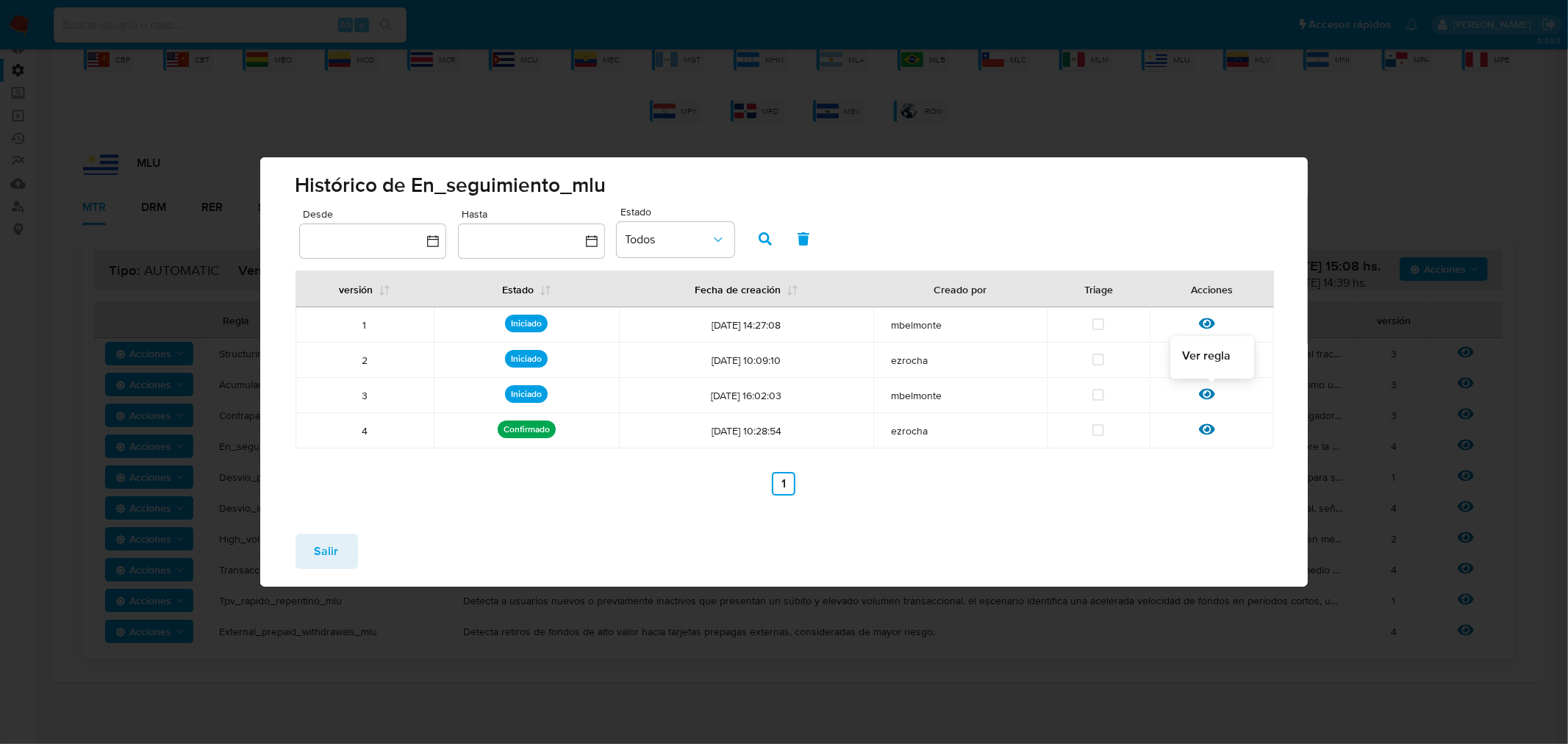
click at [1205, 401] on icon at bounding box center [1206, 393] width 16 height 16
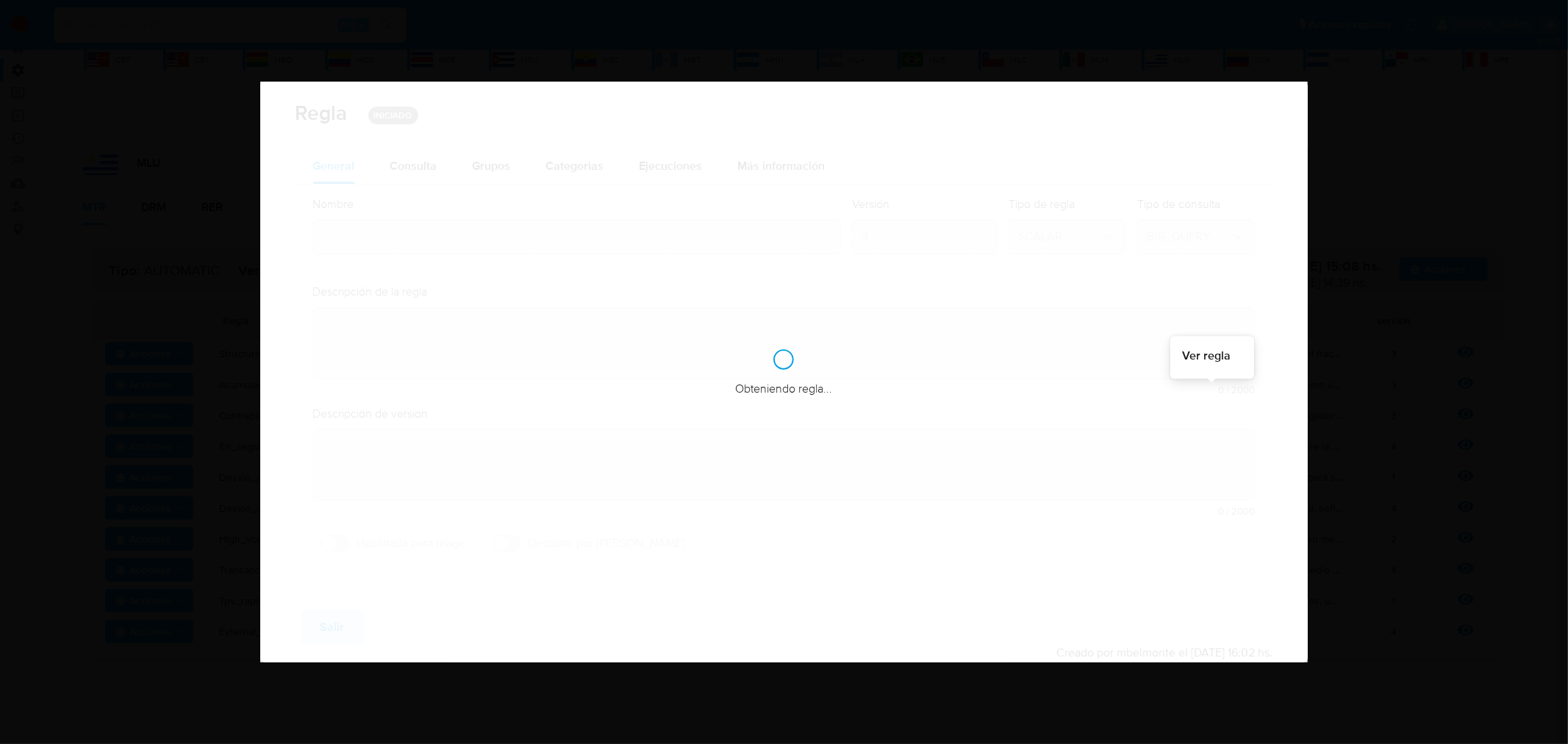
type input "En_seguimiento_mlu"
type textarea "Asegura la revisión periódica de usuarios marcados como "en seguimiento". alert…"
type textarea "User con la marca en_seguimiento salgan alertados luego de un periodo de tiempo…"
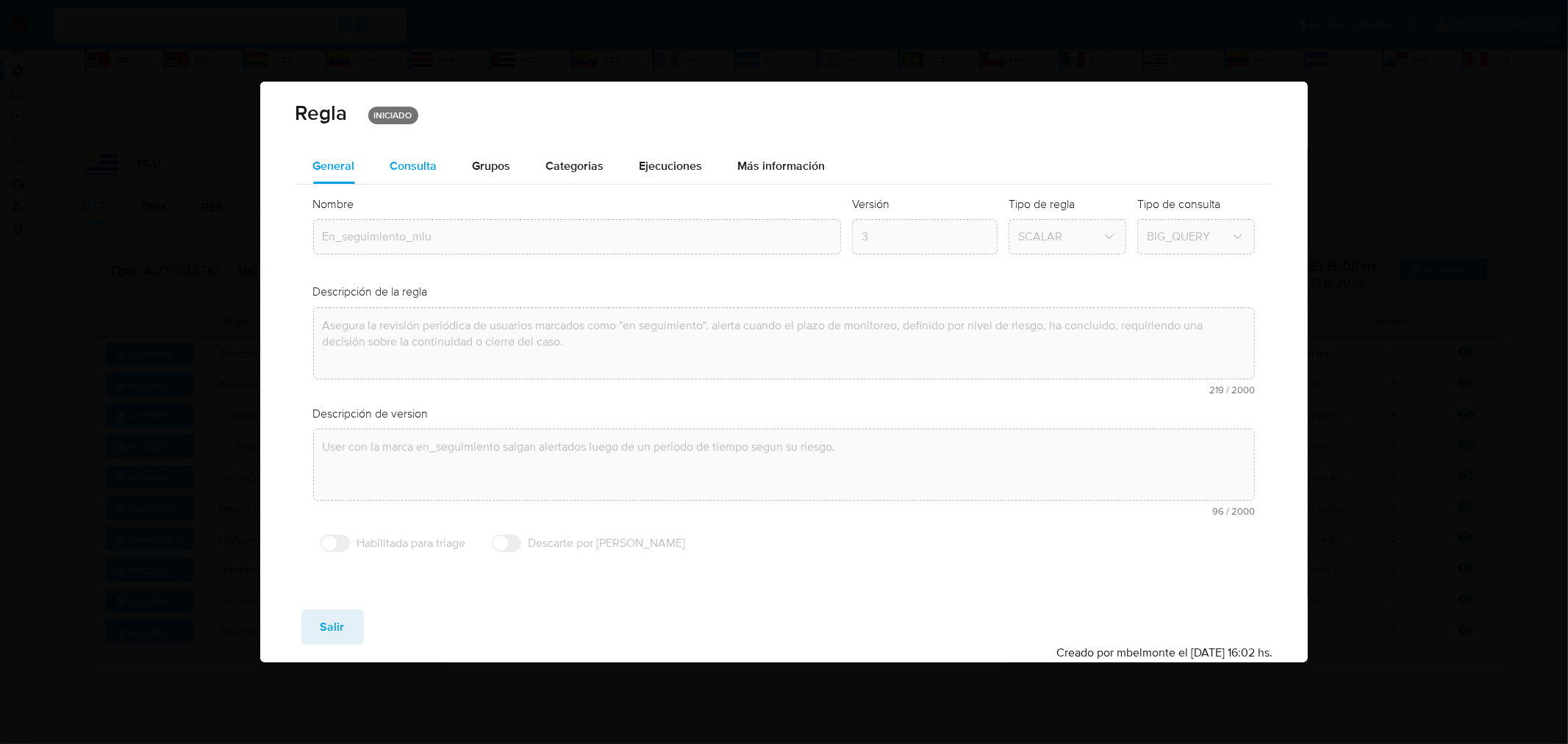
click at [385, 173] on button "Consulta" at bounding box center [413, 166] width 82 height 36
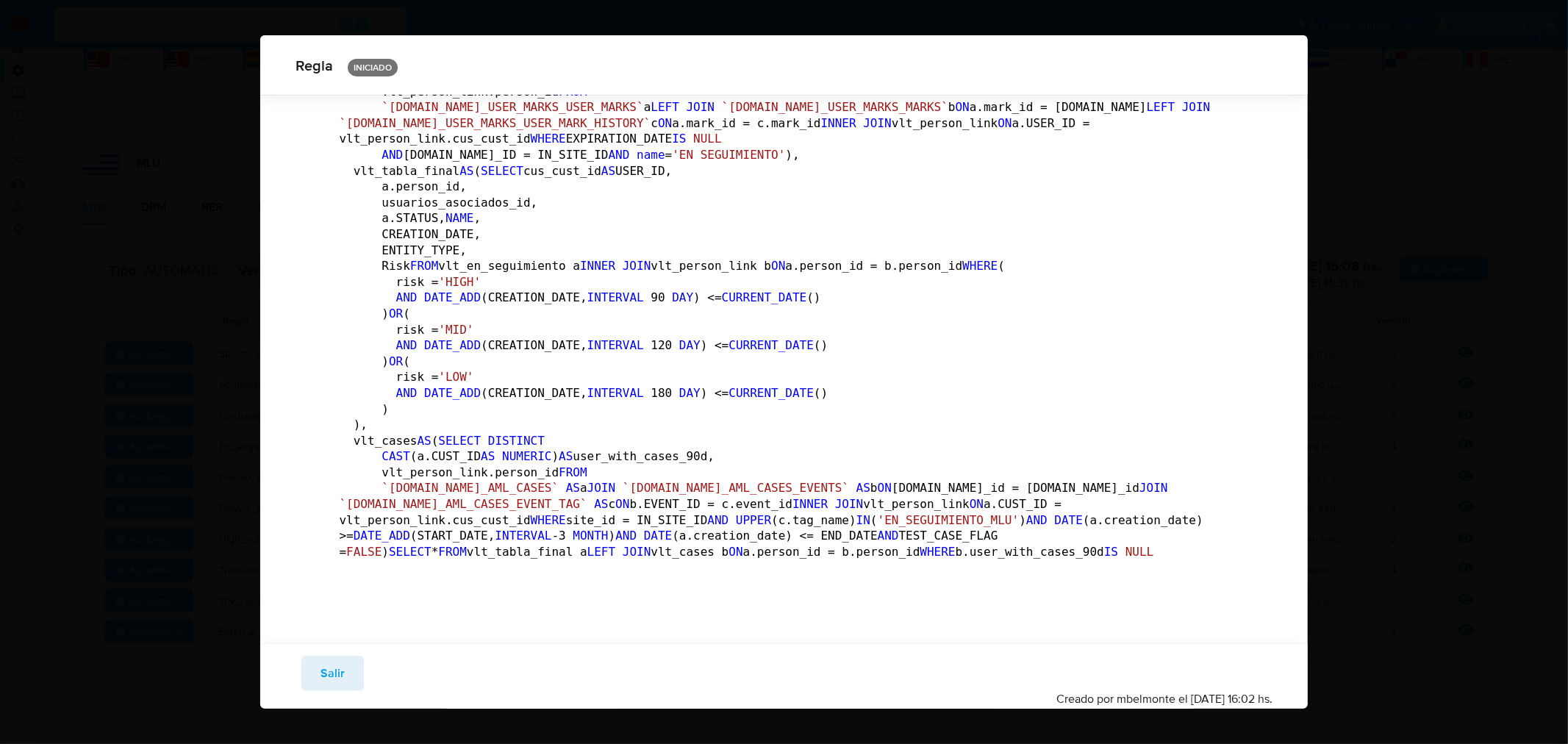
scroll to position [973, 0]
click at [335, 668] on span "Salir" at bounding box center [332, 673] width 24 height 32
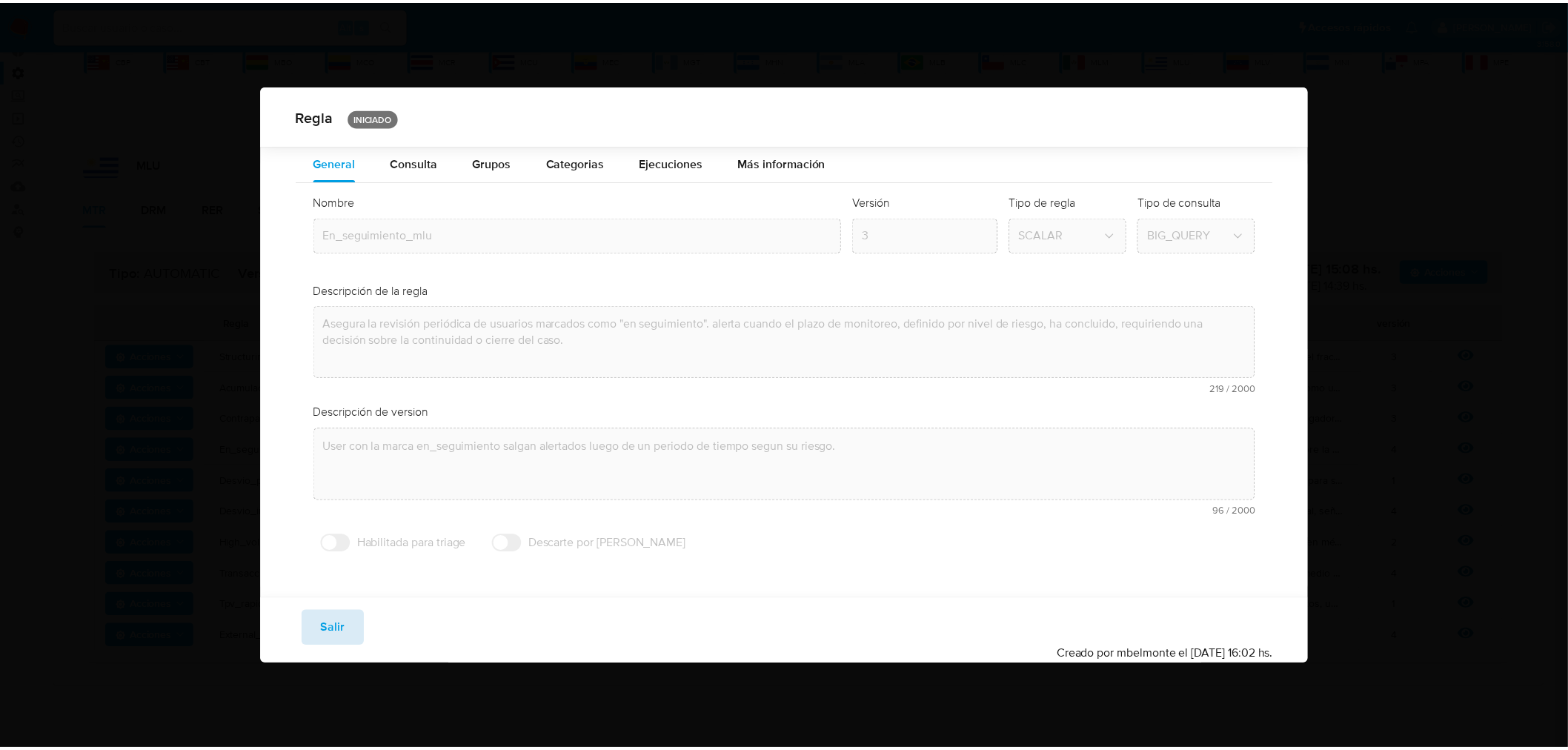
scroll to position [0, 0]
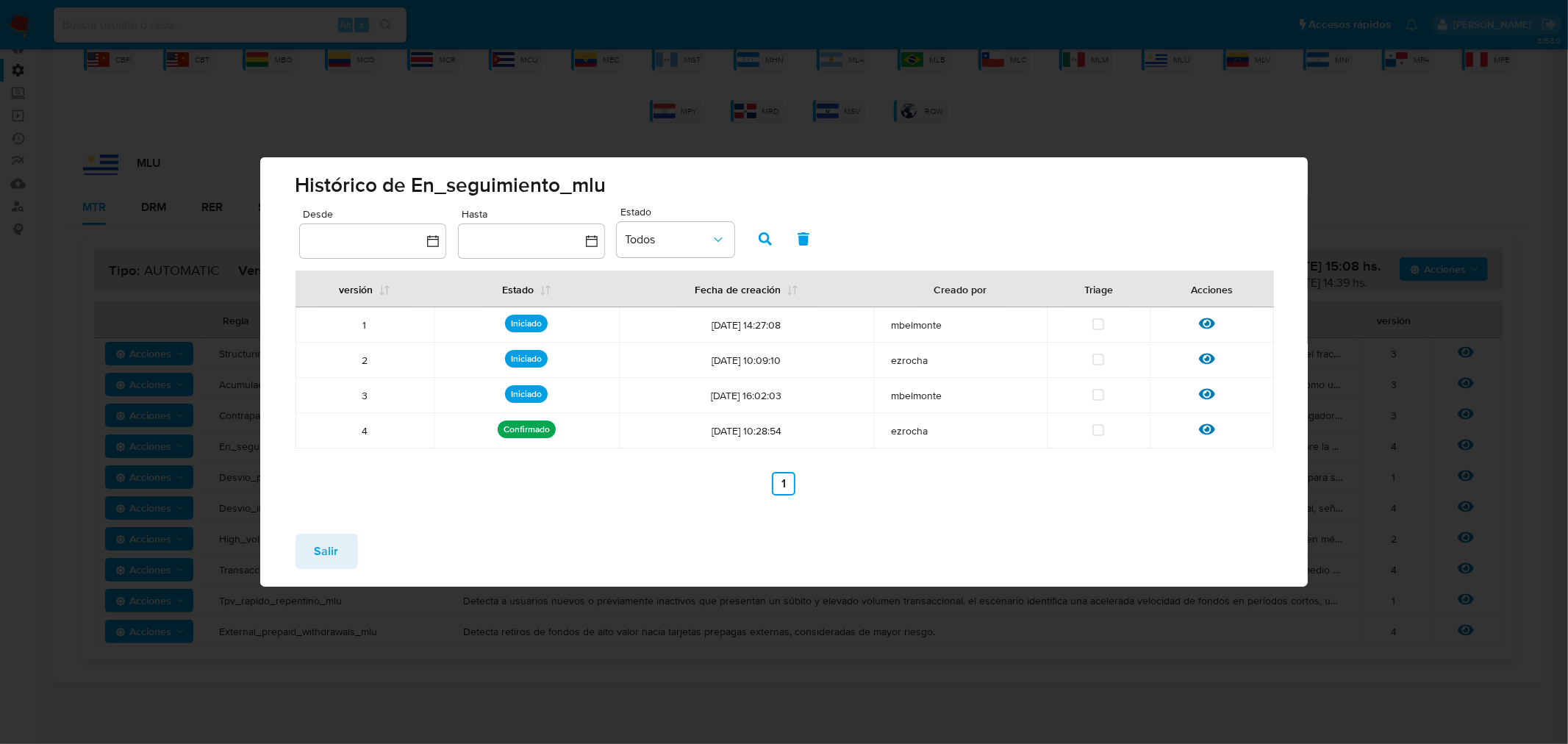
click at [326, 567] on span "Salir" at bounding box center [326, 551] width 24 height 32
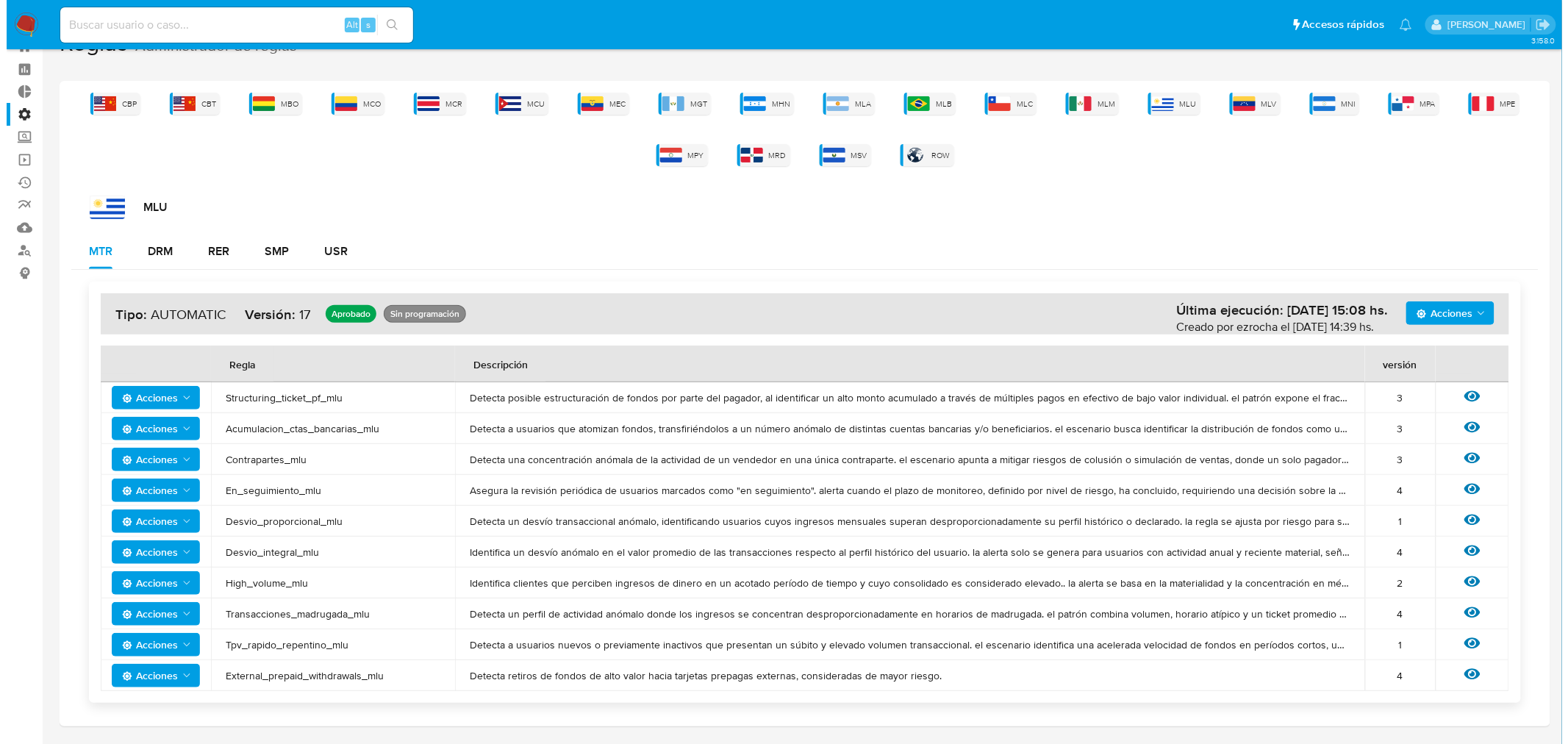
scroll to position [81, 0]
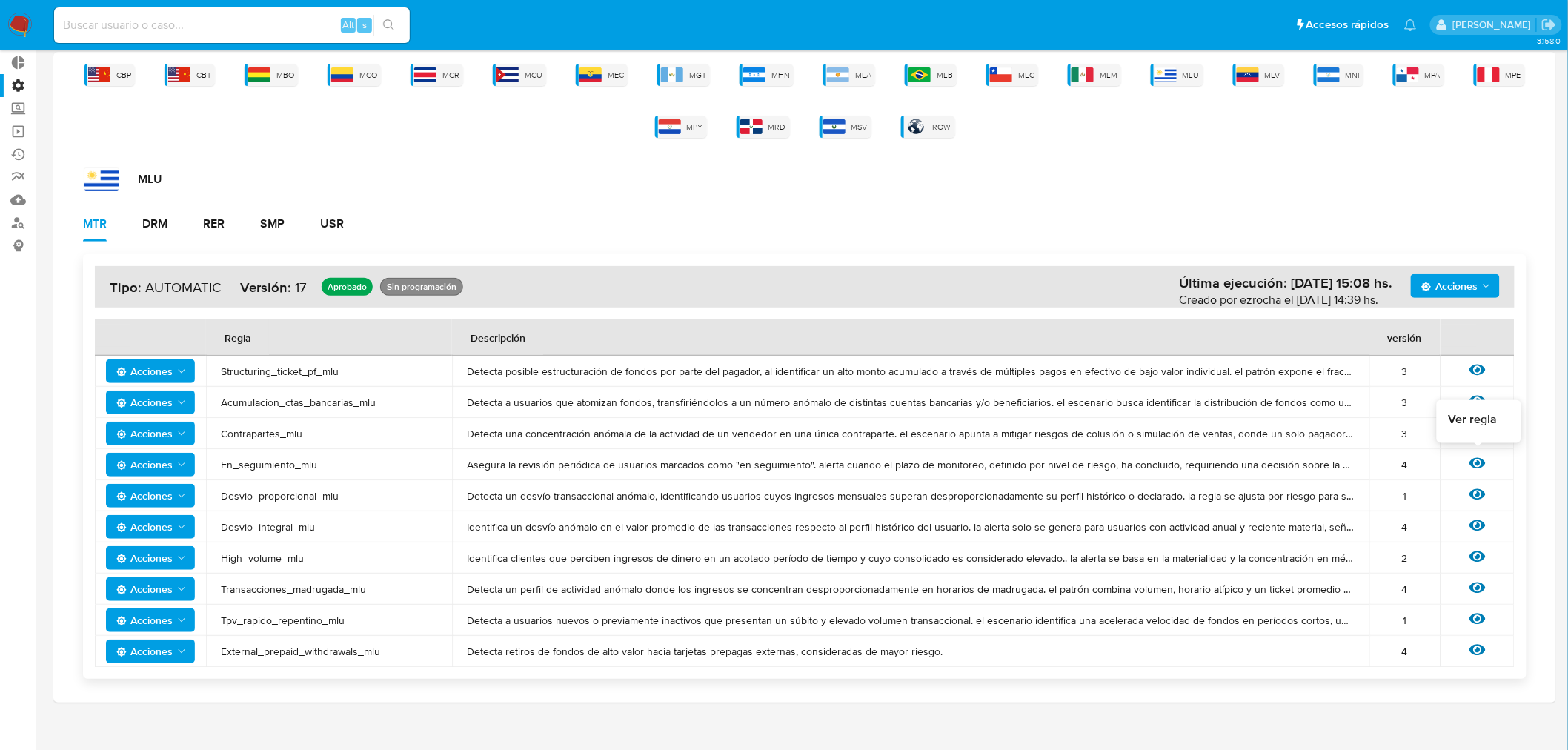
click at [1486, 462] on icon at bounding box center [1477, 463] width 16 height 11
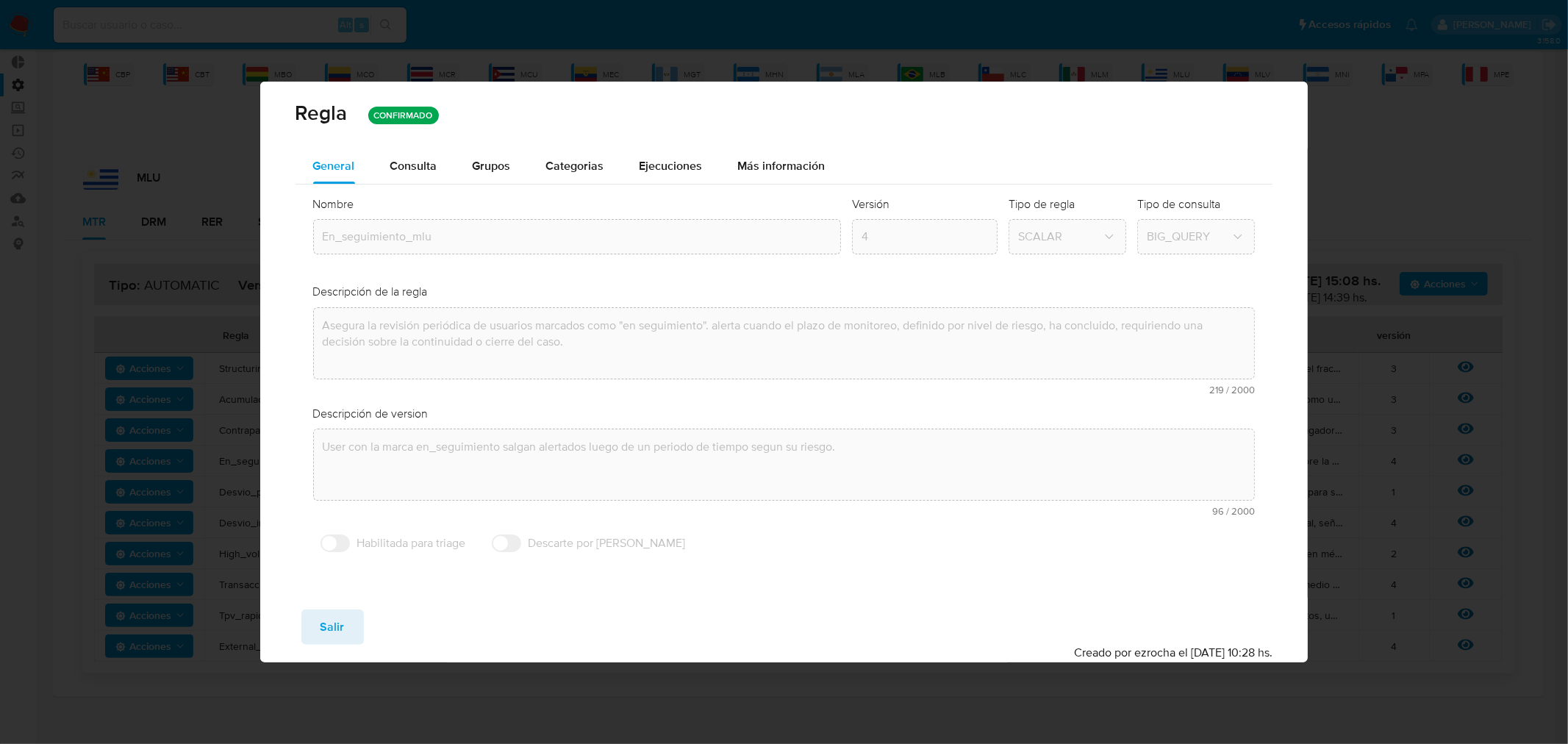
click at [421, 165] on span "Consulta" at bounding box center [414, 166] width 47 height 17
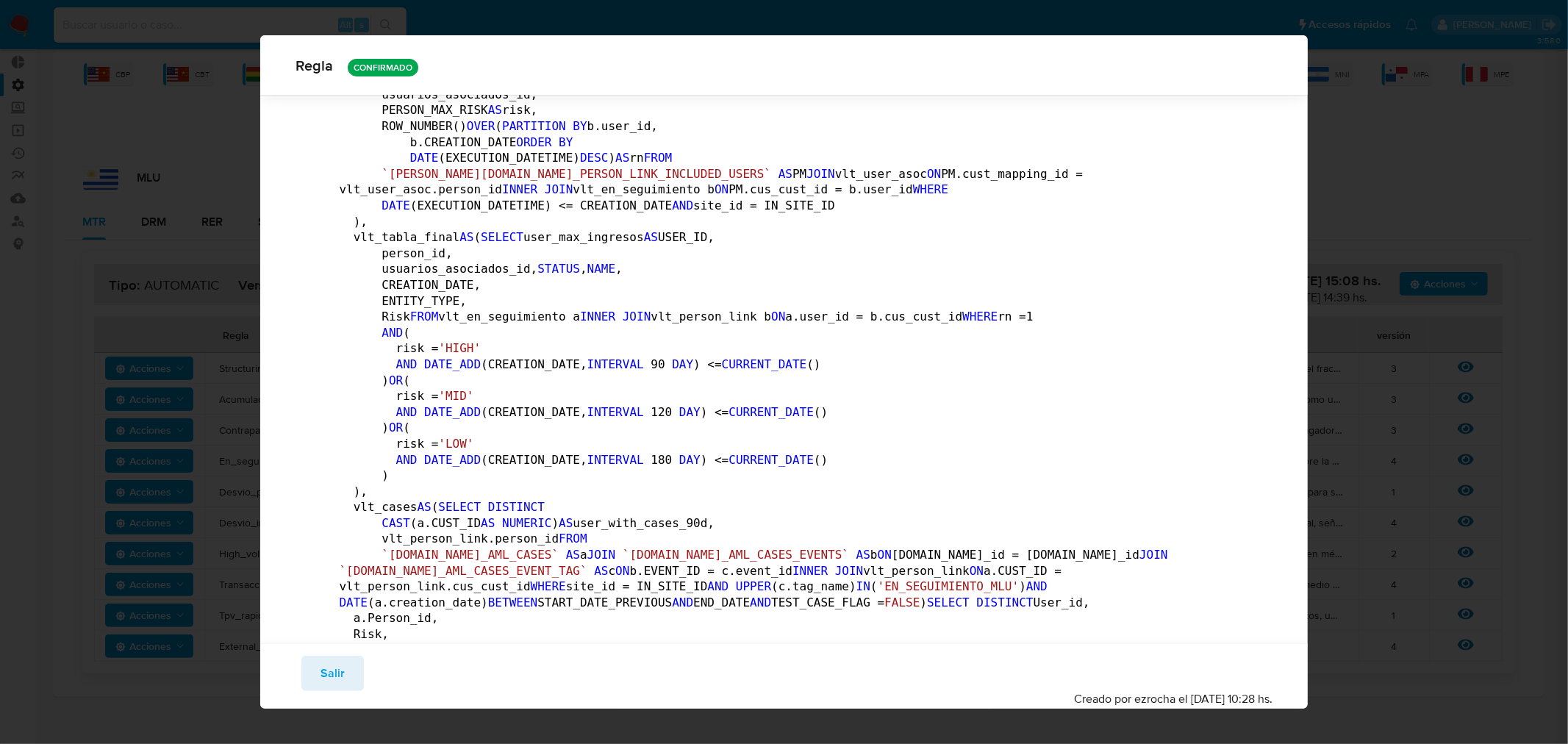
scroll to position [647, 0]
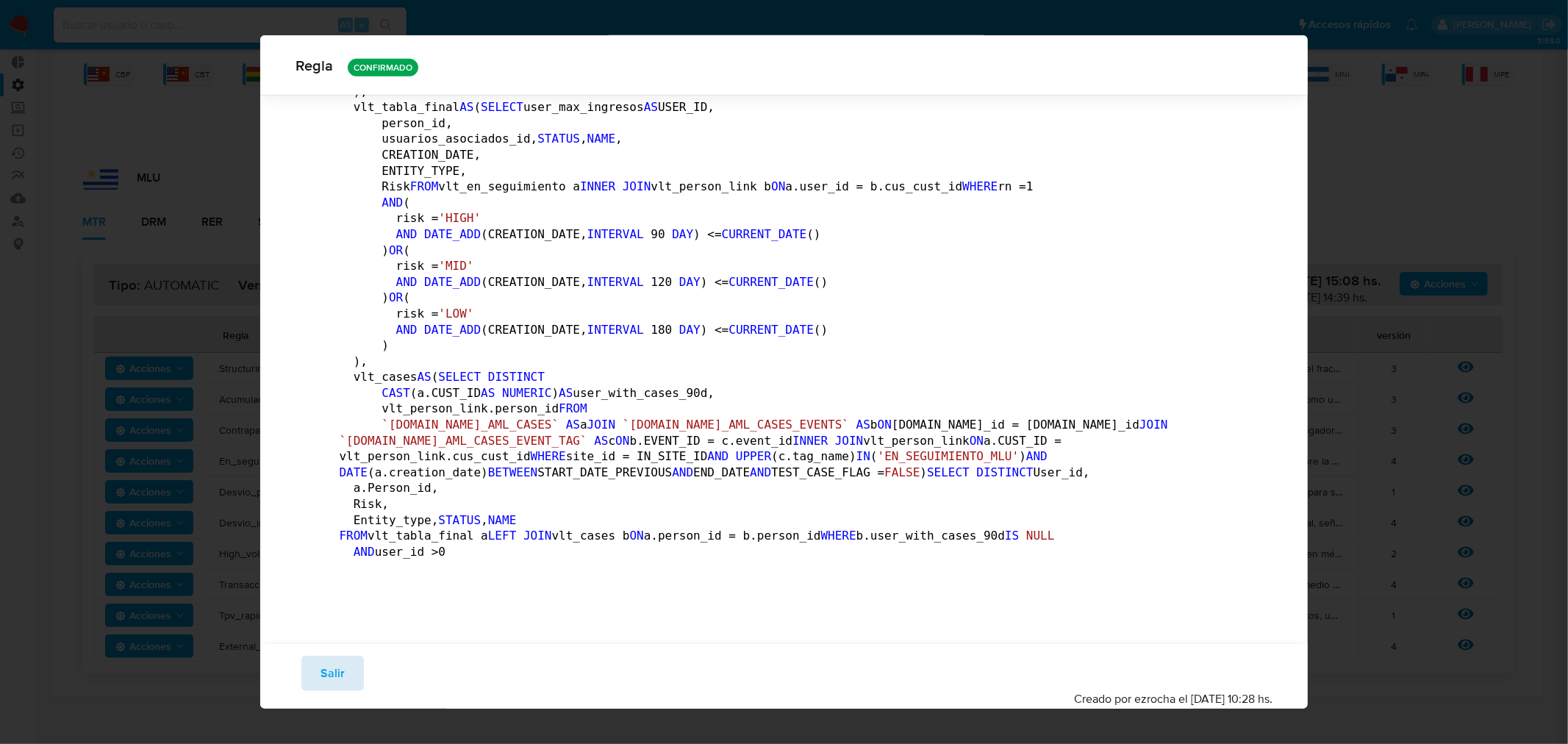
drag, startPoint x: 310, startPoint y: 669, endPoint x: 324, endPoint y: 652, distance: 22.0
click at [312, 669] on button "Salir" at bounding box center [332, 673] width 62 height 36
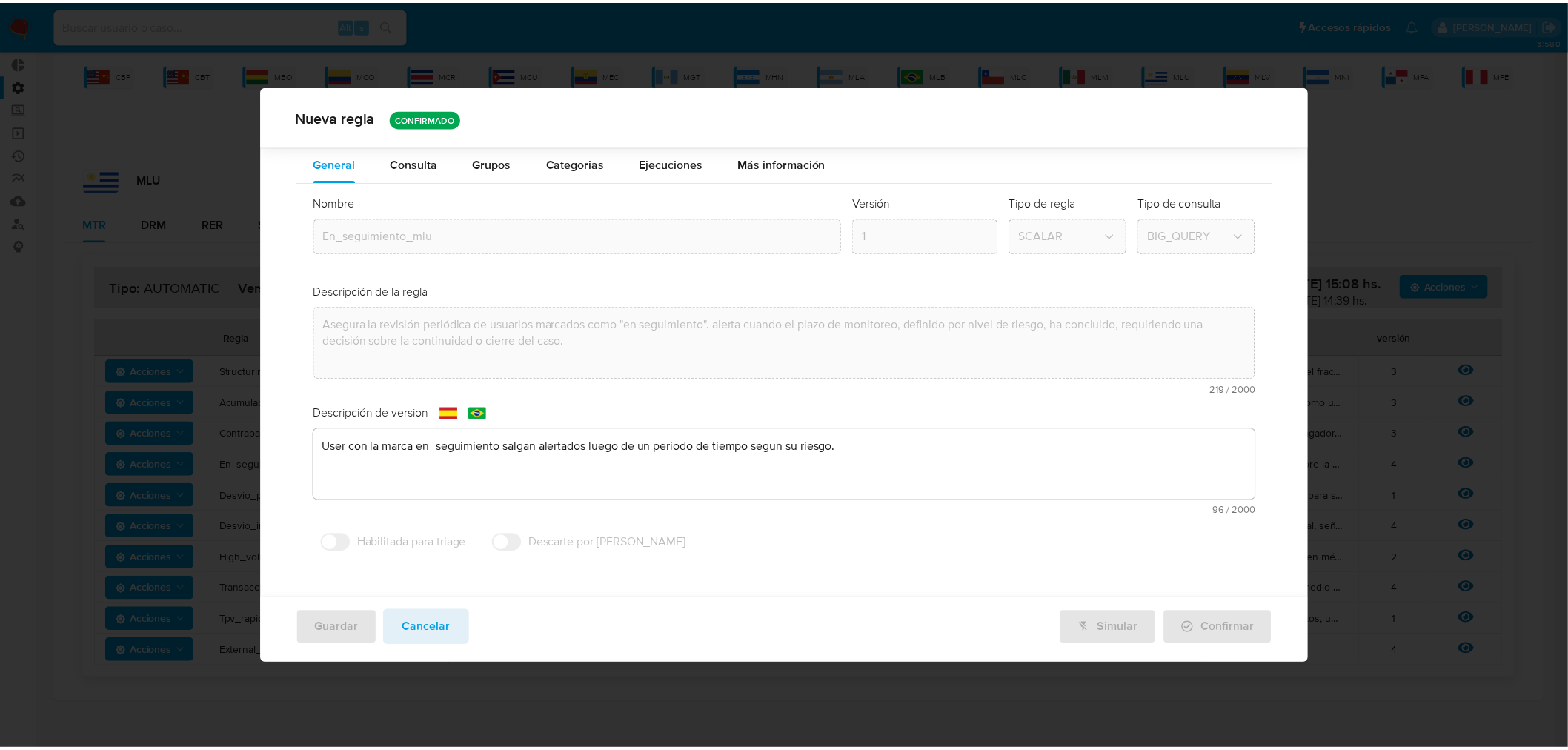
scroll to position [0, 0]
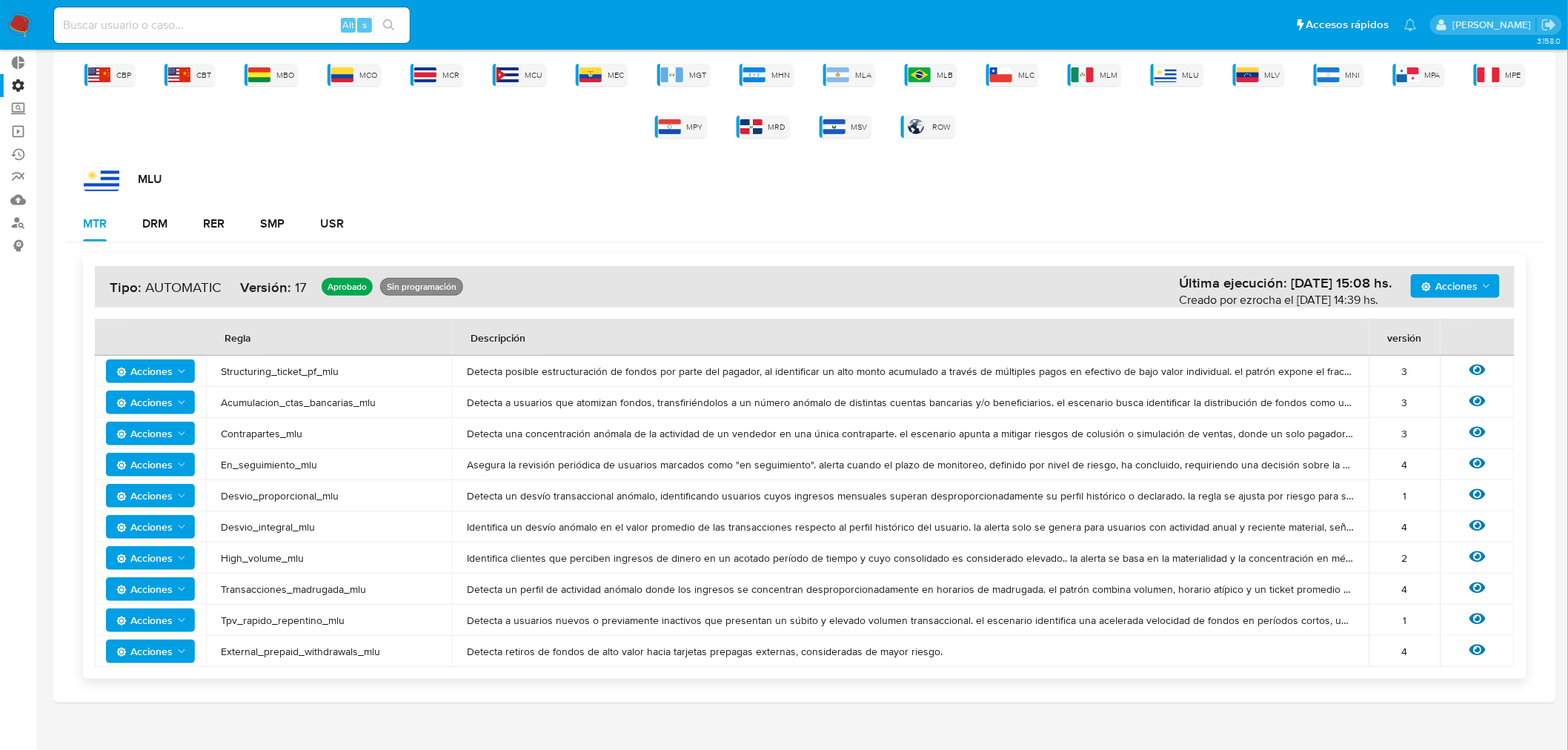
click at [178, 464] on icon "Acciones" at bounding box center [181, 465] width 12 height 12
click at [161, 492] on button "Ver historico" at bounding box center [150, 502] width 134 height 36
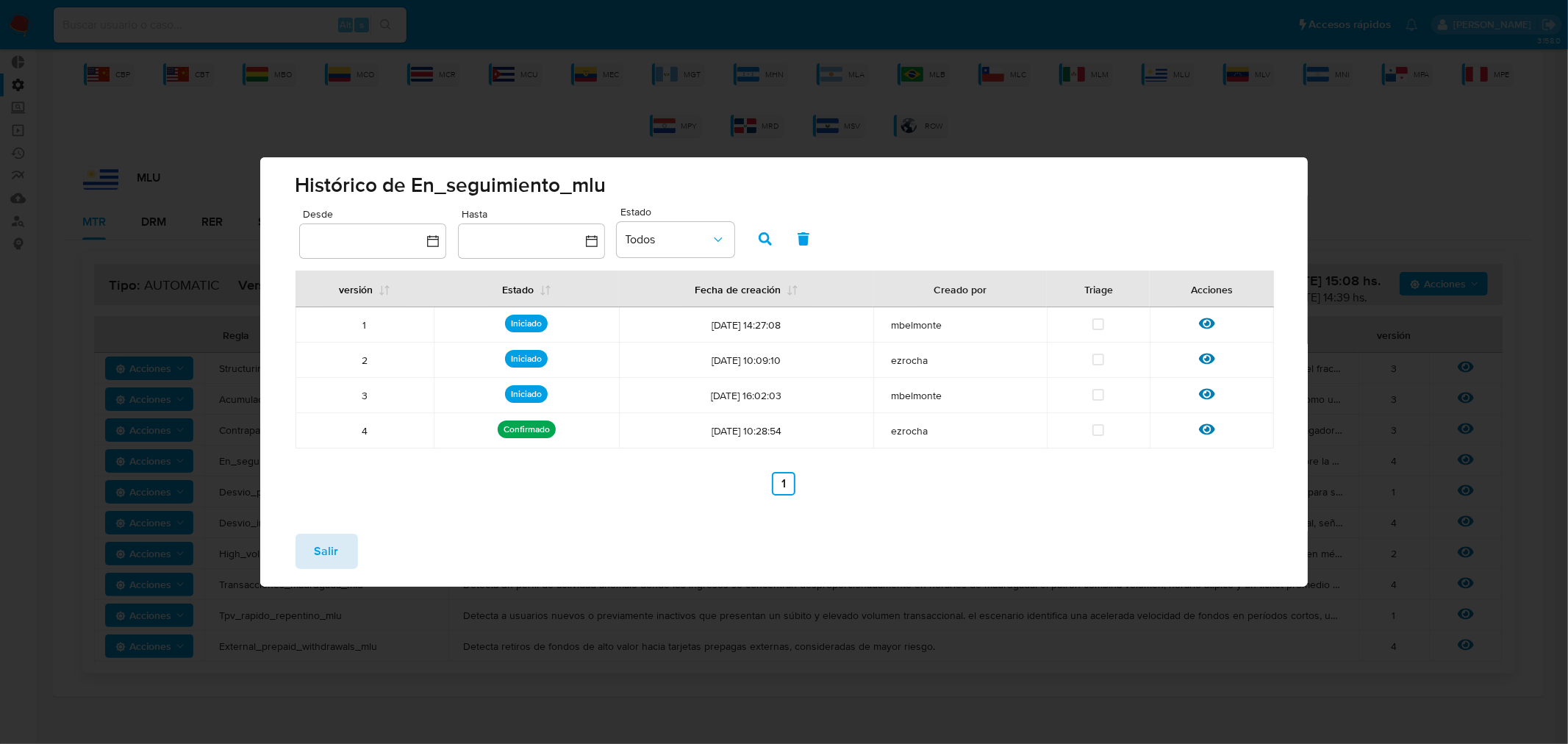
click at [346, 550] on button "Salir" at bounding box center [326, 551] width 62 height 36
